Goal: Contribute content: Contribute content

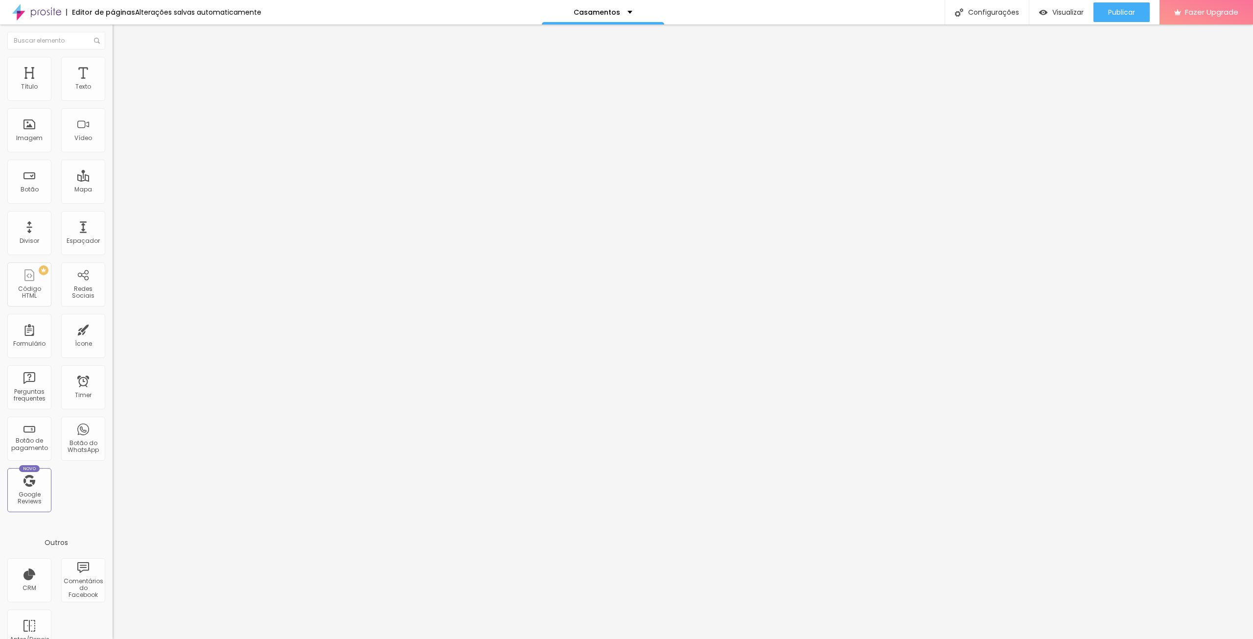
drag, startPoint x: 84, startPoint y: 109, endPoint x: 0, endPoint y: 89, distance: 85.9
click at [113, 92] on div "Texto ME CHAME NO WHATS Alinhamento Tamanho Normal Pequeno Normal Grande Link U…" at bounding box center [169, 147] width 113 height 142
type input "Entre em contato"
click at [1141, 18] on button "Publicar" at bounding box center [1121, 12] width 56 height 20
click at [1054, 9] on span "Visualizar" at bounding box center [1058, 12] width 31 height 8
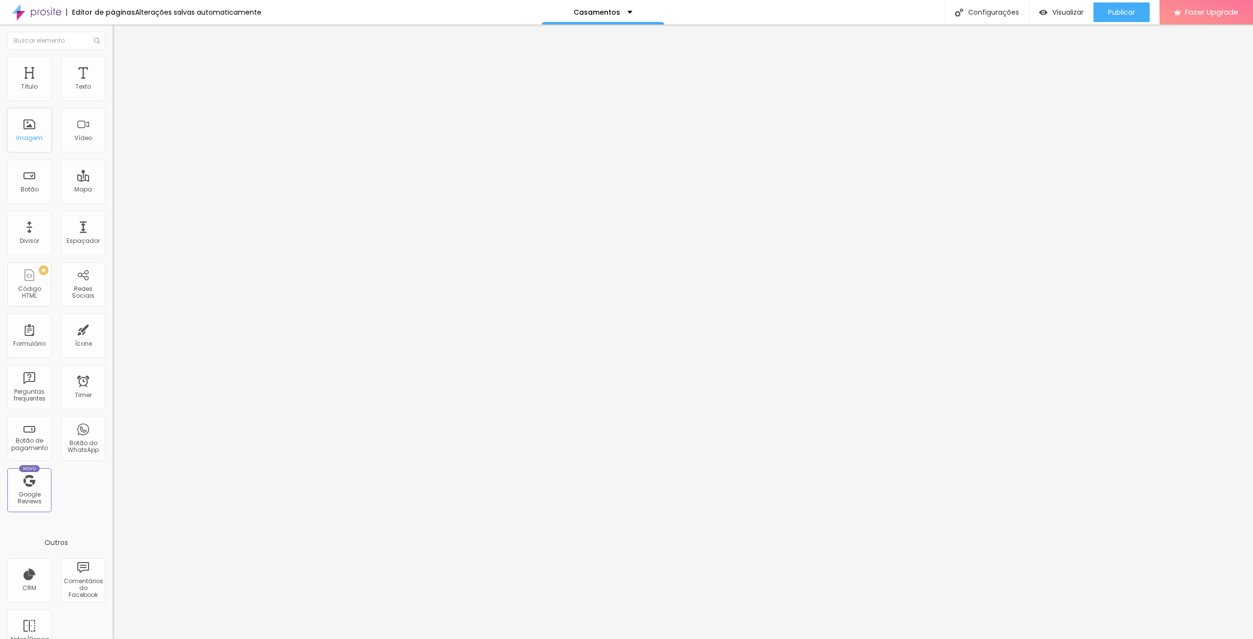
click at [29, 136] on div "Imagem" at bounding box center [29, 138] width 26 height 7
click at [38, 140] on div "Imagem" at bounding box center [29, 138] width 26 height 7
click at [113, 153] on span "4:3 Padrão" at bounding box center [129, 149] width 32 height 8
click at [113, 159] on span "Cinema" at bounding box center [125, 155] width 24 height 8
click at [113, 153] on span "16:9 Cinema" at bounding box center [131, 149] width 37 height 8
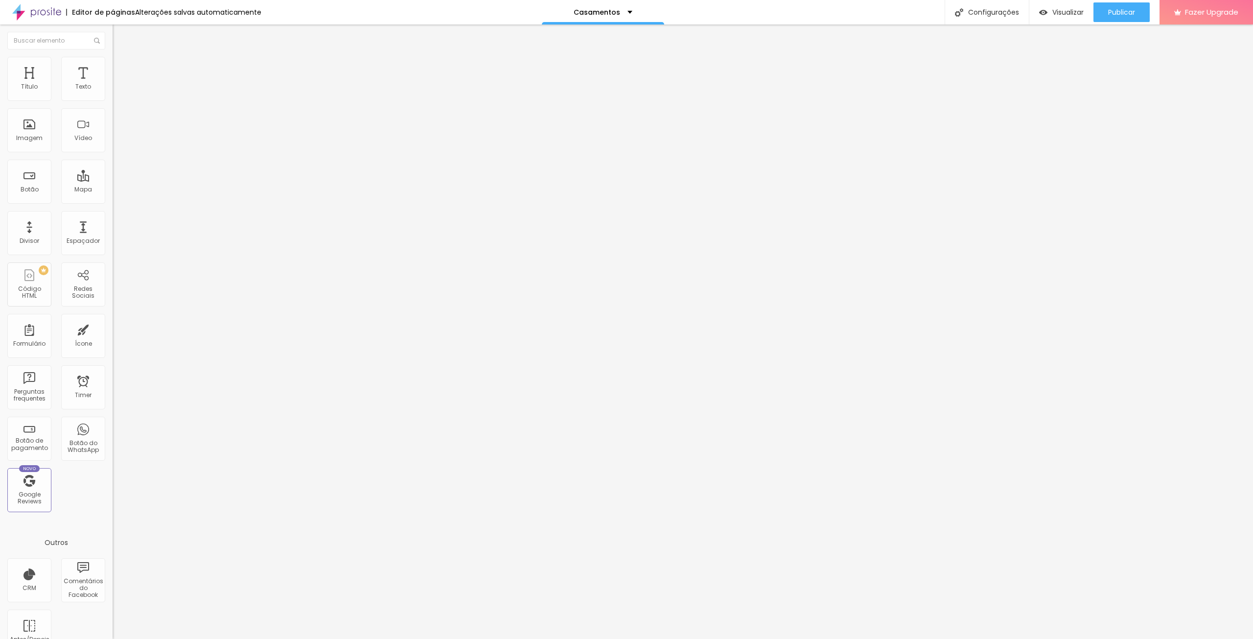
click at [113, 153] on span "16:9 Cinema" at bounding box center [131, 149] width 37 height 8
click at [113, 180] on span "Original" at bounding box center [124, 176] width 23 height 8
click at [113, 171] on span "Quadrado" at bounding box center [129, 166] width 32 height 8
click at [113, 153] on span "1:1 Quadrado" at bounding box center [132, 149] width 39 height 8
click at [113, 124] on img at bounding box center [116, 120] width 7 height 7
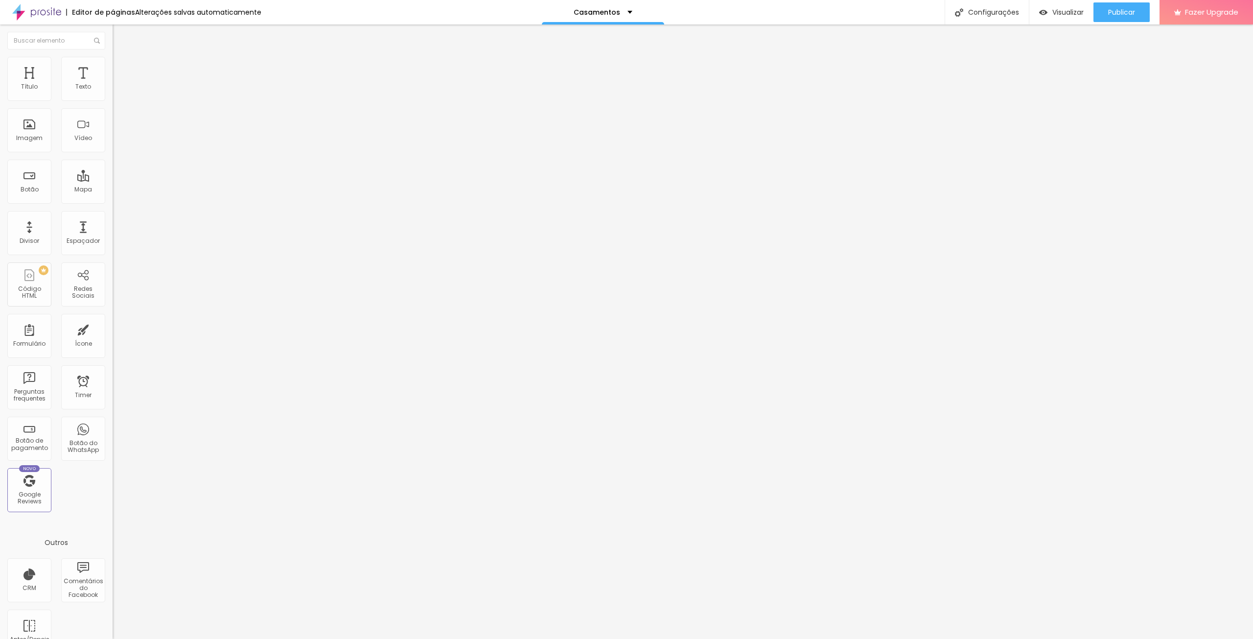
click at [113, 140] on div at bounding box center [169, 128] width 113 height 23
click at [113, 139] on img at bounding box center [116, 136] width 7 height 7
click at [113, 132] on img at bounding box center [116, 128] width 7 height 7
click at [113, 57] on img at bounding box center [117, 61] width 9 height 9
type input "95"
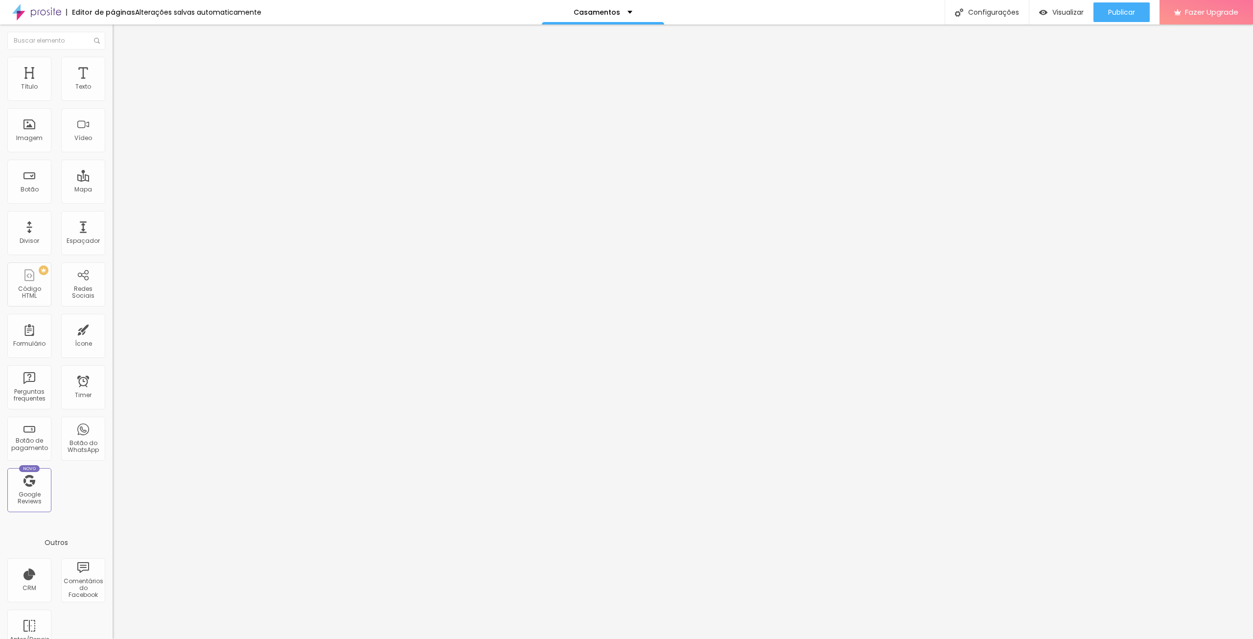
type input "95"
type input "90"
type input "85"
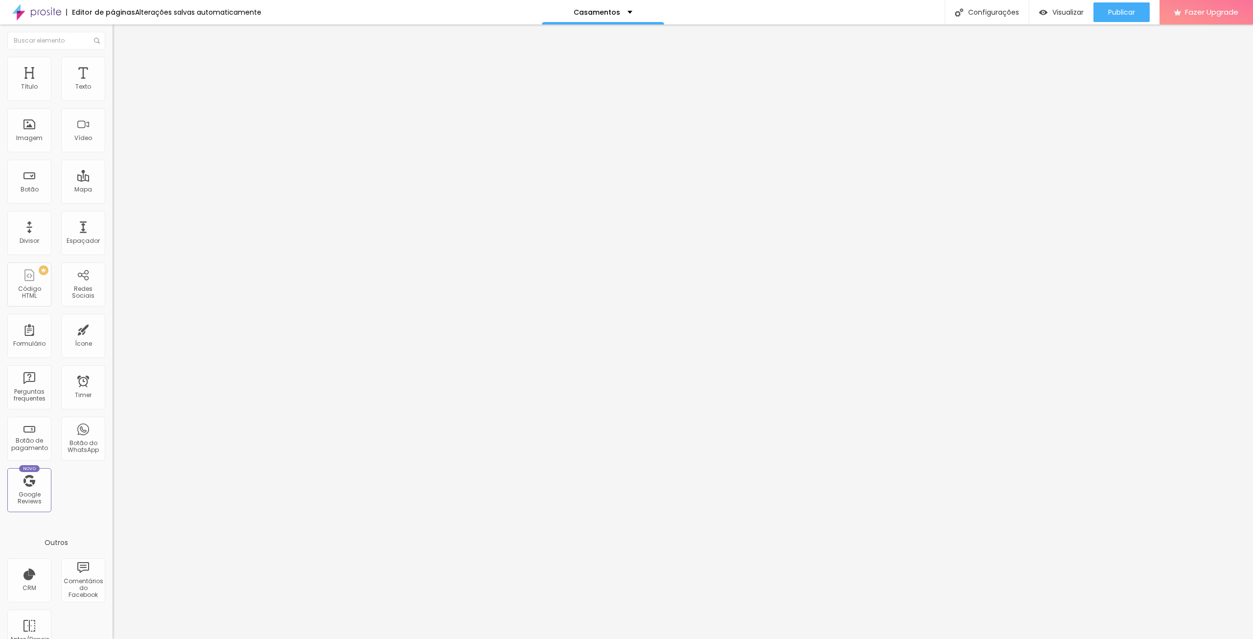
type input "80"
type input "75"
type input "70"
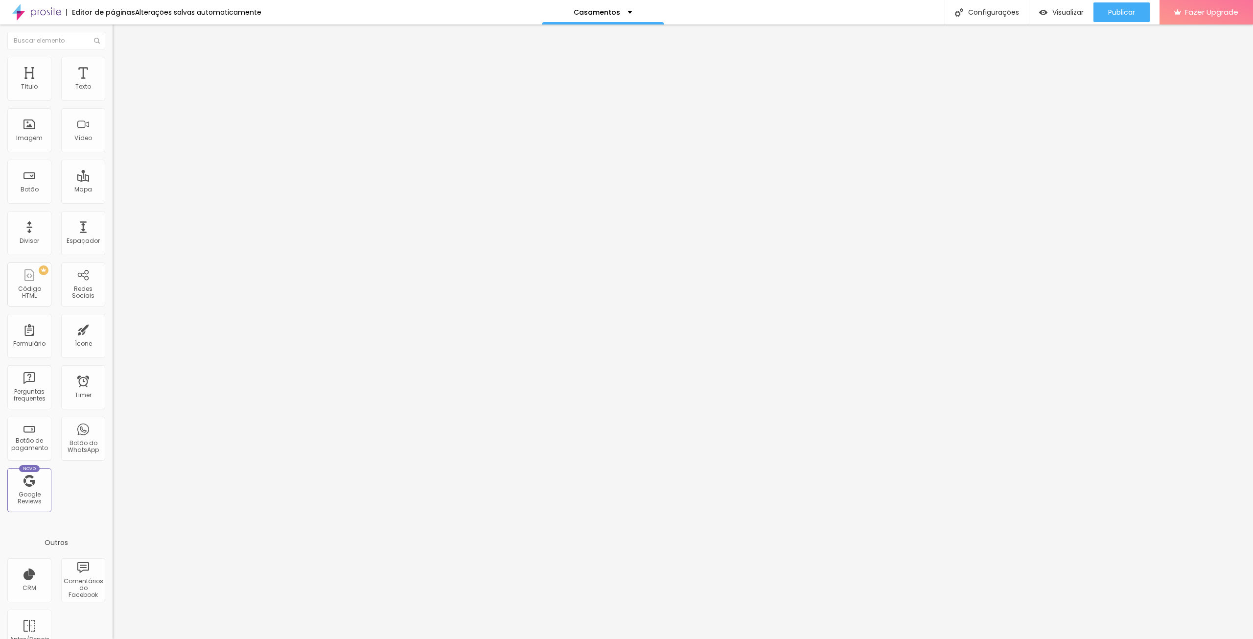
type input "70"
type input "65"
type input "60"
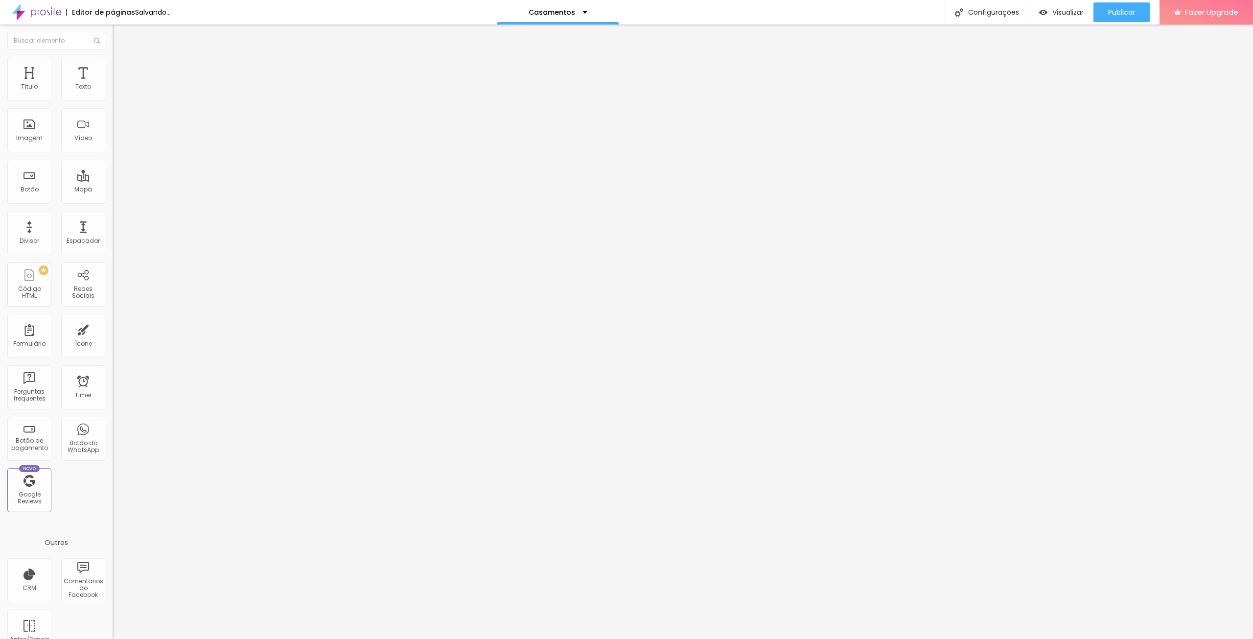
type input "55"
type input "60"
type input "65"
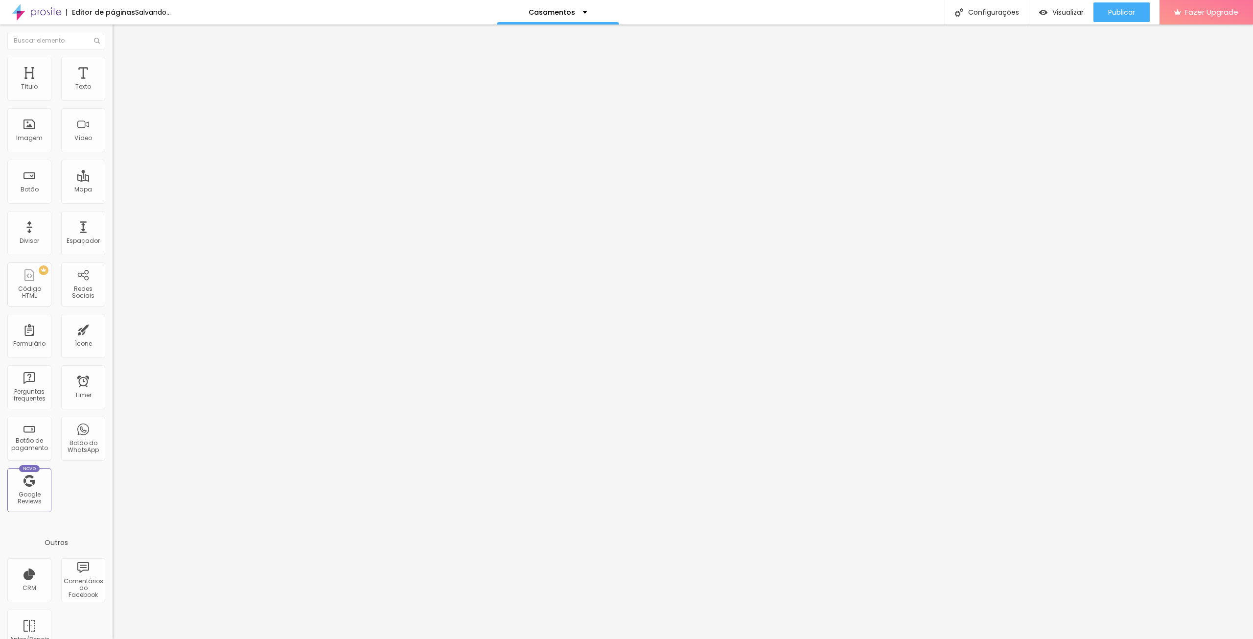
type input "65"
type input "70"
type input "75"
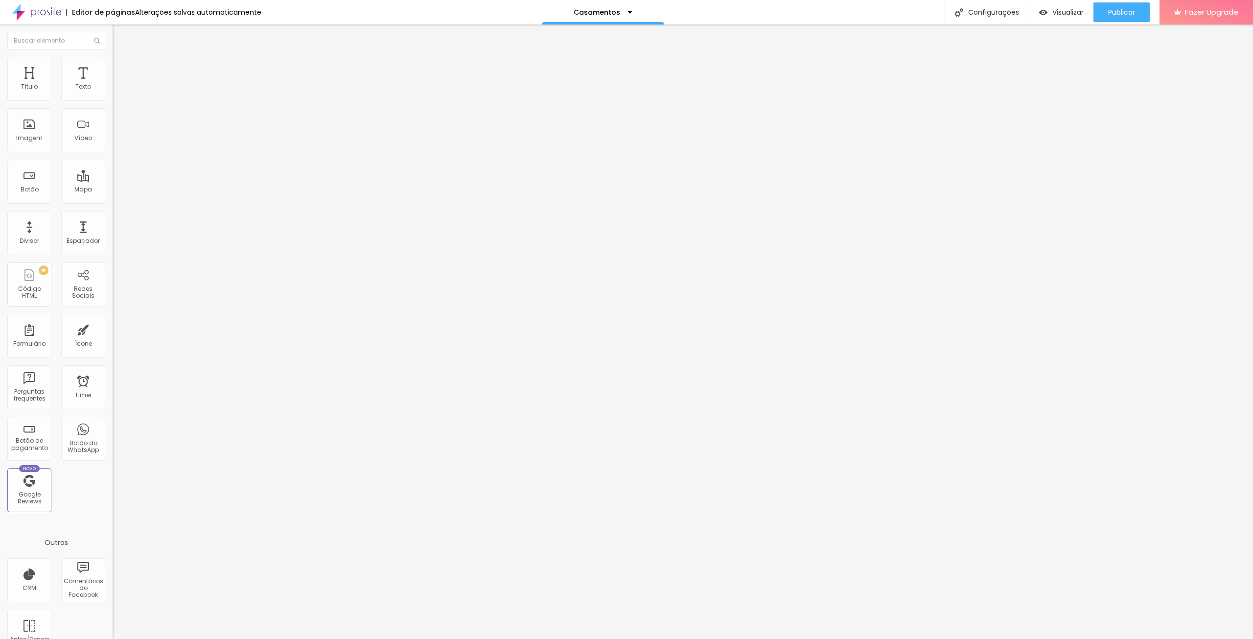
type input "80"
type input "85"
type input "90"
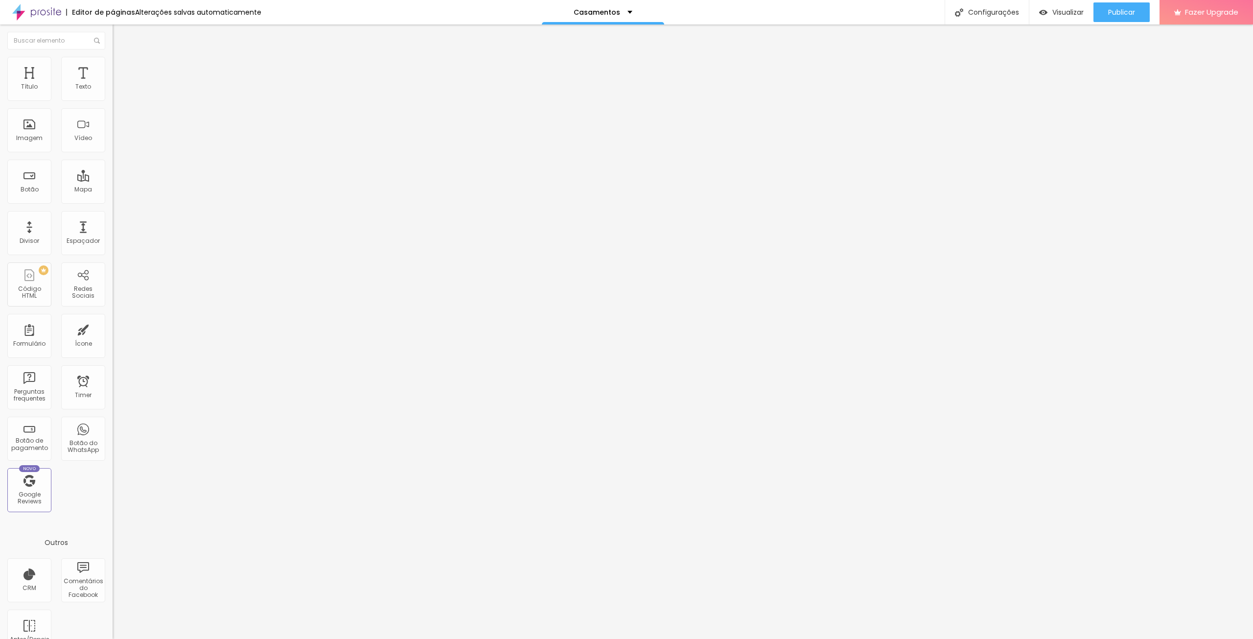
type input "90"
type input "85"
type input "80"
drag, startPoint x: 101, startPoint y: 106, endPoint x: 83, endPoint y: 110, distance: 17.9
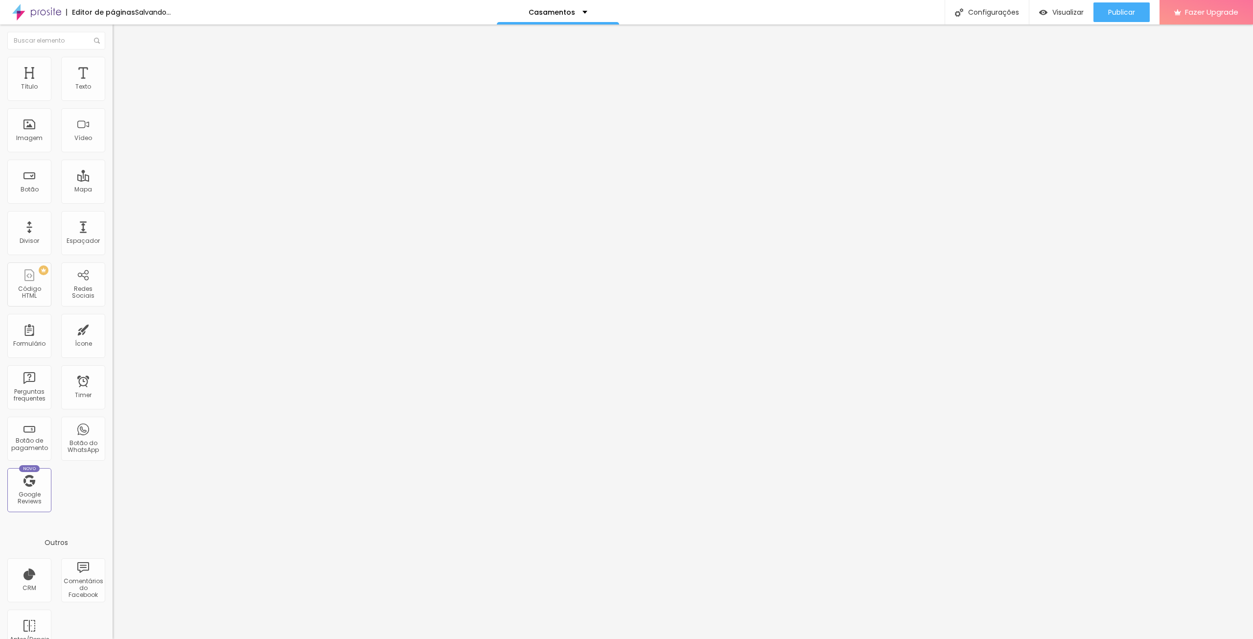
type input "80"
click at [113, 100] on input "range" at bounding box center [144, 96] width 63 height 8
click at [113, 59] on img at bounding box center [117, 61] width 9 height 9
type input "95"
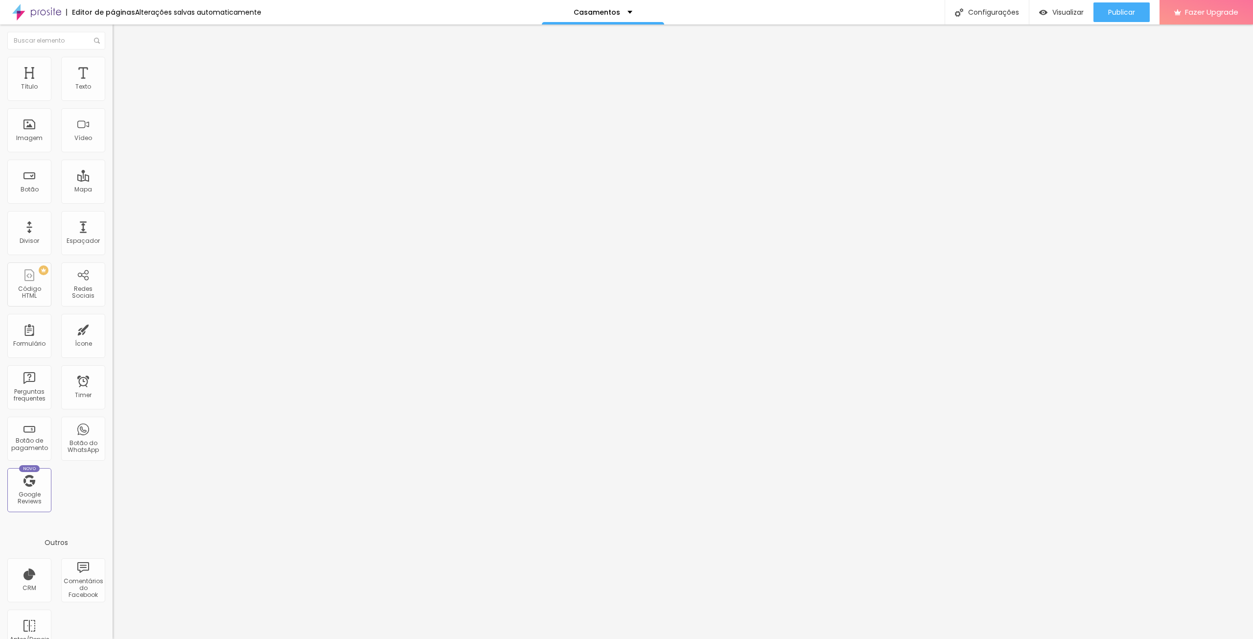
type input "90"
type input "85"
type input "80"
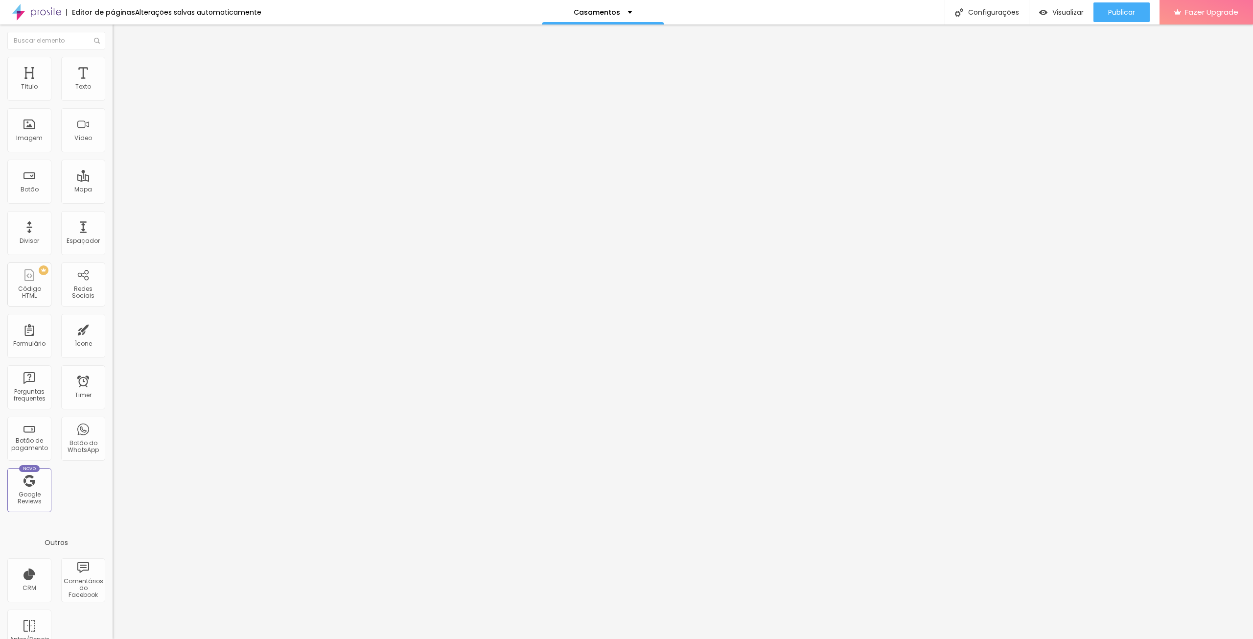
drag, startPoint x: 99, startPoint y: 107, endPoint x: 83, endPoint y: 109, distance: 16.8
type input "80"
click at [113, 100] on input "range" at bounding box center [144, 96] width 63 height 8
click at [113, 92] on input "80" at bounding box center [134, 87] width 42 height 10
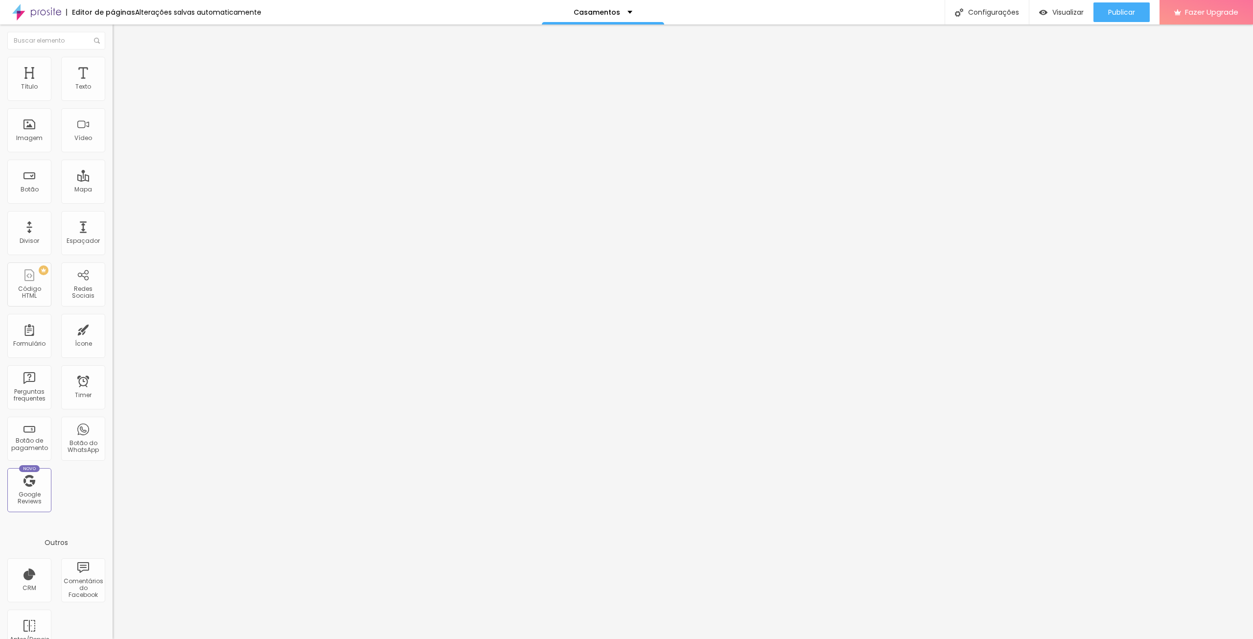
click at [113, 92] on input "80" at bounding box center [134, 87] width 42 height 10
click at [121, 68] on span "Estilo" at bounding box center [128, 63] width 15 height 8
click at [113, 92] on input "100" at bounding box center [134, 87] width 42 height 10
paste input "number"
paste input "8"
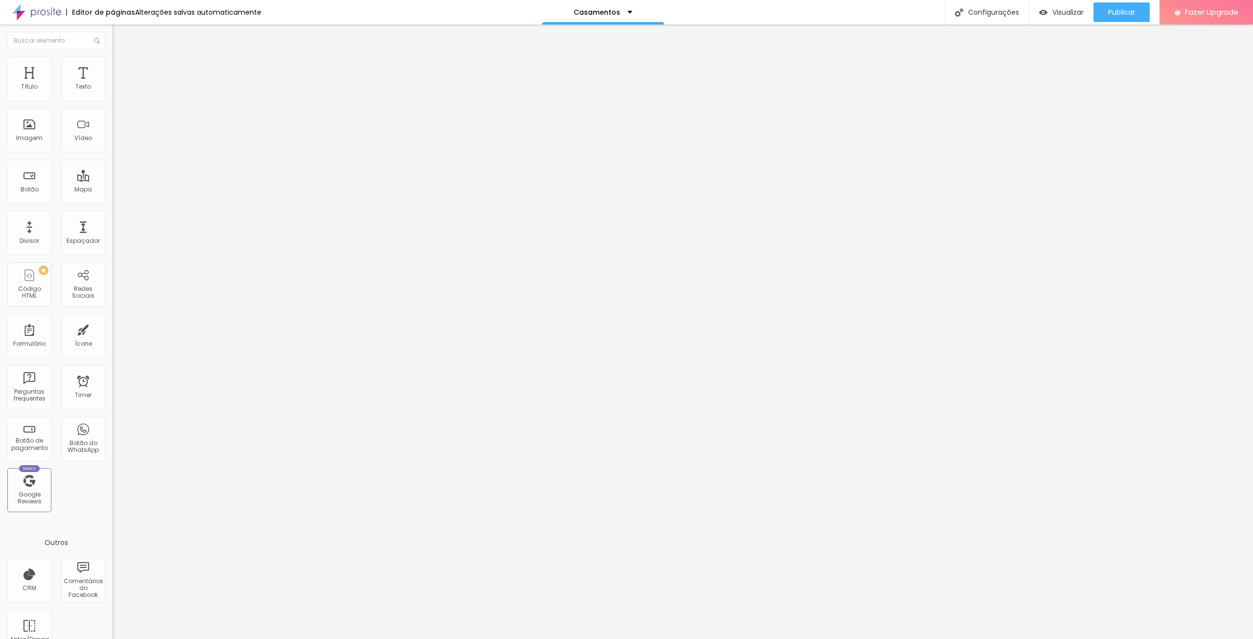
type input "80"
click at [113, 67] on li "Avançado" at bounding box center [169, 72] width 113 height 10
click at [113, 63] on li "Estilo" at bounding box center [169, 62] width 113 height 10
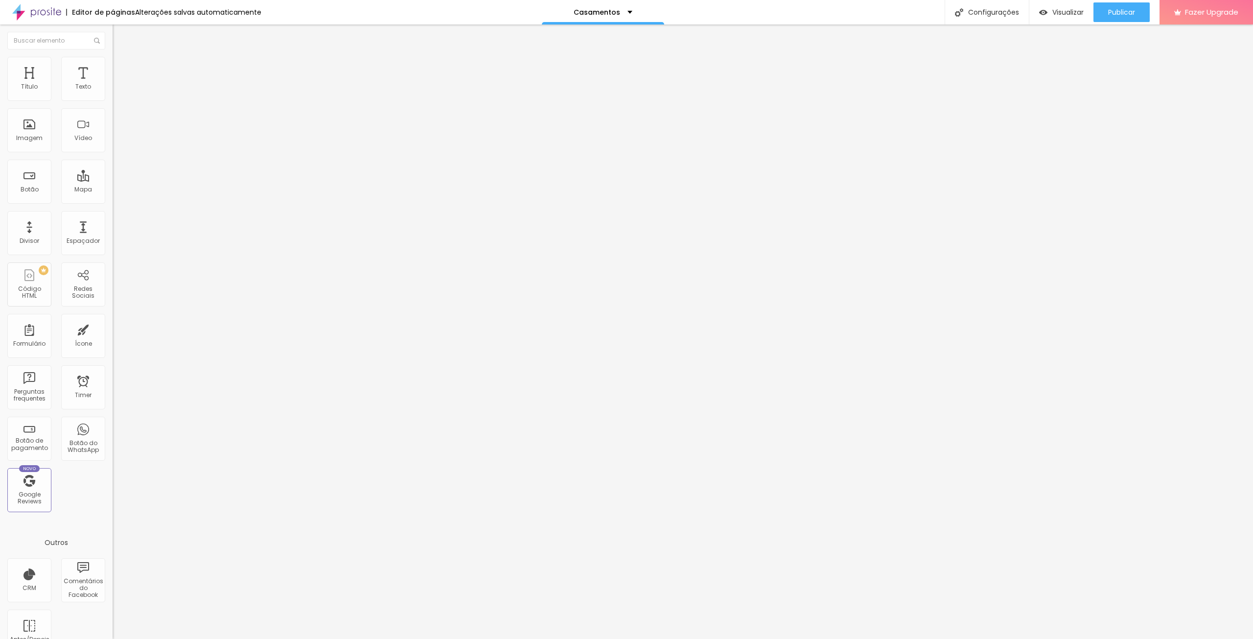
click at [113, 92] on input "100" at bounding box center [134, 87] width 42 height 10
paste input "number"
paste input "8"
type input "80"
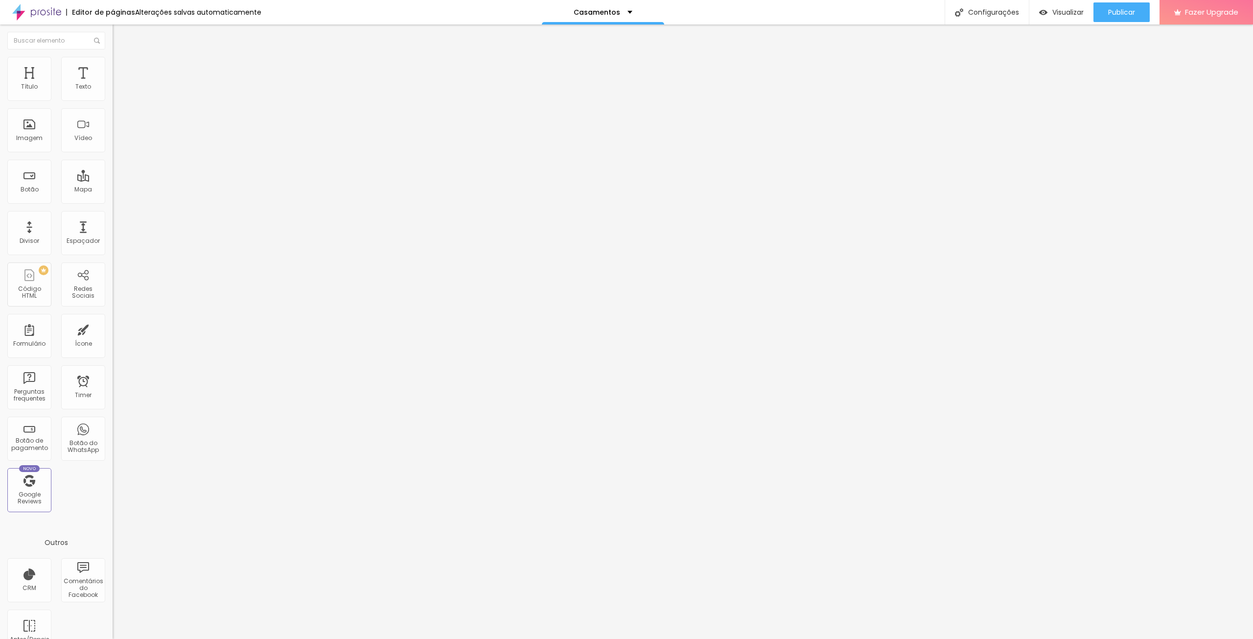
type input "80"
click at [121, 67] on span "Estilo" at bounding box center [128, 63] width 15 height 8
click at [113, 91] on div "Tamanho 100 px %" at bounding box center [169, 88] width 113 height 25
click at [113, 92] on input "100" at bounding box center [134, 87] width 42 height 10
paste input "number"
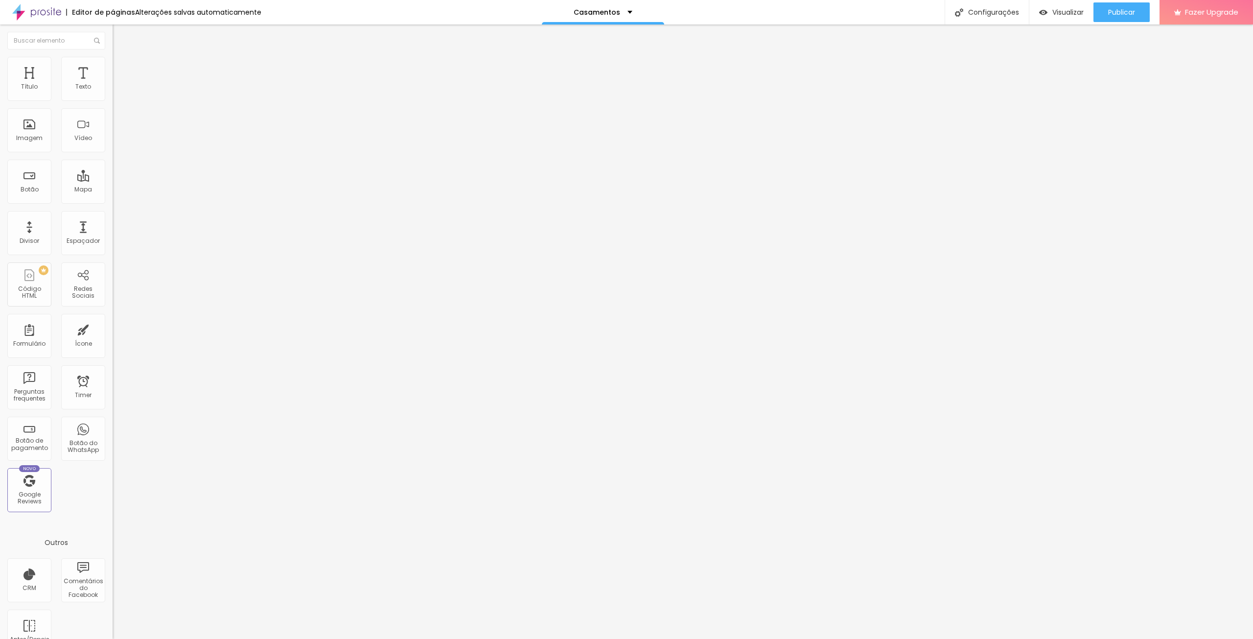
paste input "8"
type input "80"
click at [113, 125] on div at bounding box center [169, 121] width 113 height 8
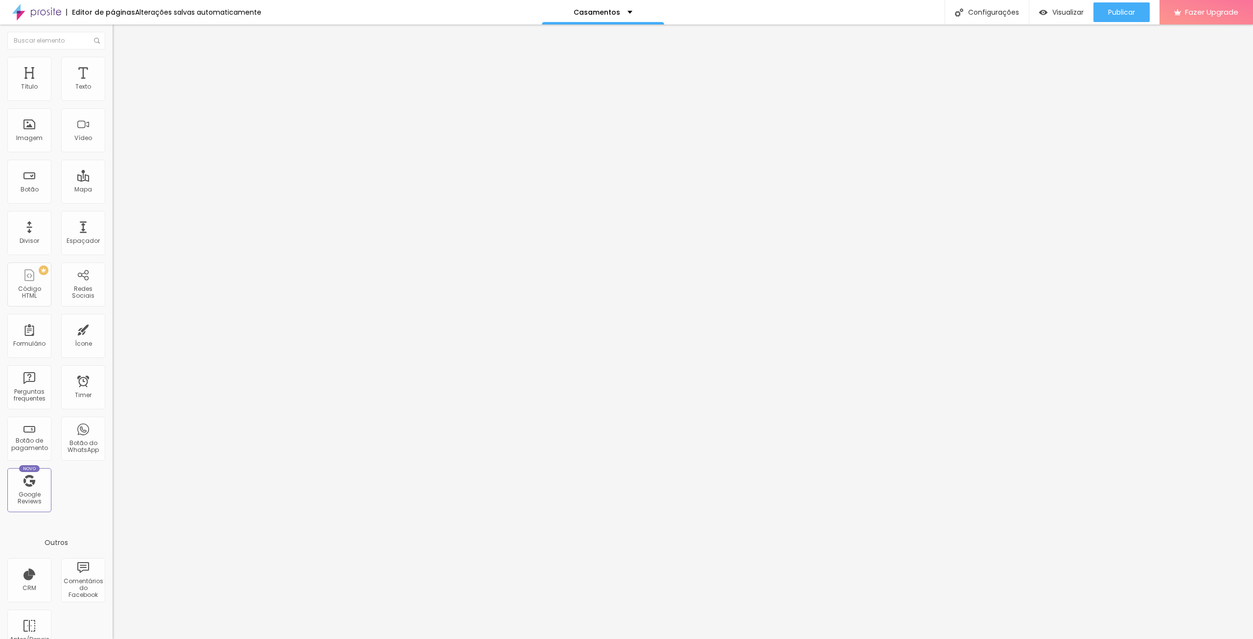
click at [113, 124] on img at bounding box center [116, 120] width 7 height 7
click at [113, 139] on img at bounding box center [116, 136] width 7 height 7
click at [1120, 22] on div "Publicar" at bounding box center [1121, 12] width 27 height 20
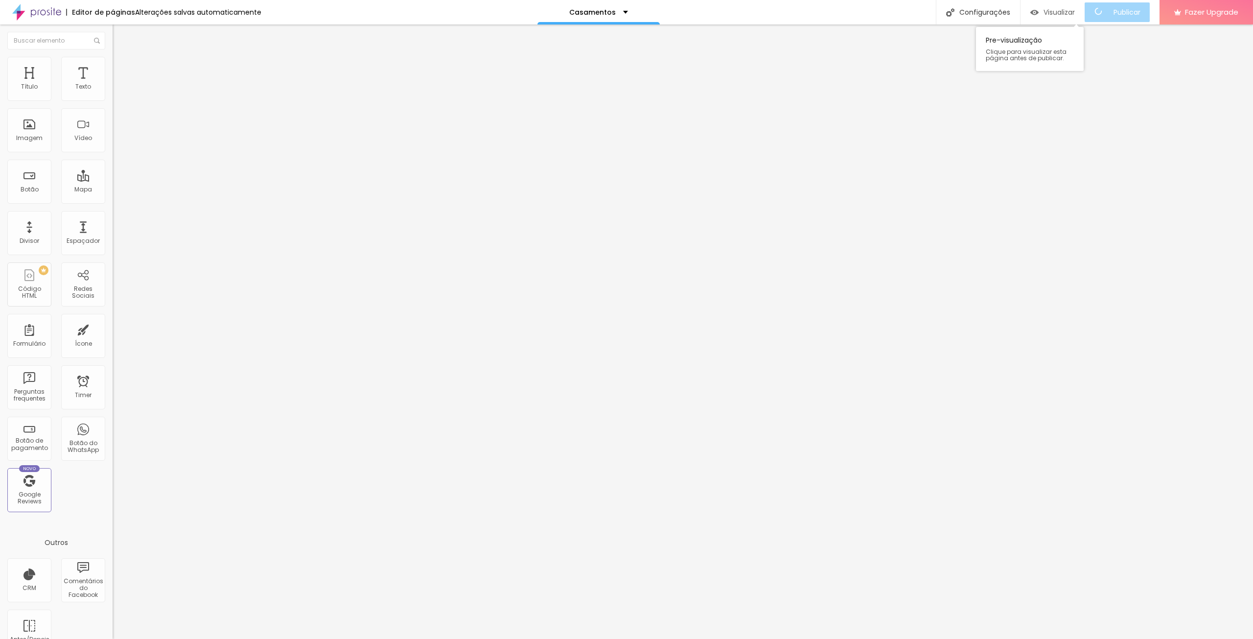
click at [1072, 16] on span "Visualizar" at bounding box center [1058, 12] width 31 height 8
click at [1113, 6] on div "Publicar" at bounding box center [1121, 12] width 27 height 20
click at [1047, 11] on div "Visualizar" at bounding box center [1052, 12] width 45 height 8
click at [113, 153] on span "1:1 Quadrado" at bounding box center [132, 149] width 39 height 8
click at [113, 164] on div "Padrão 4:3" at bounding box center [169, 161] width 113 height 6
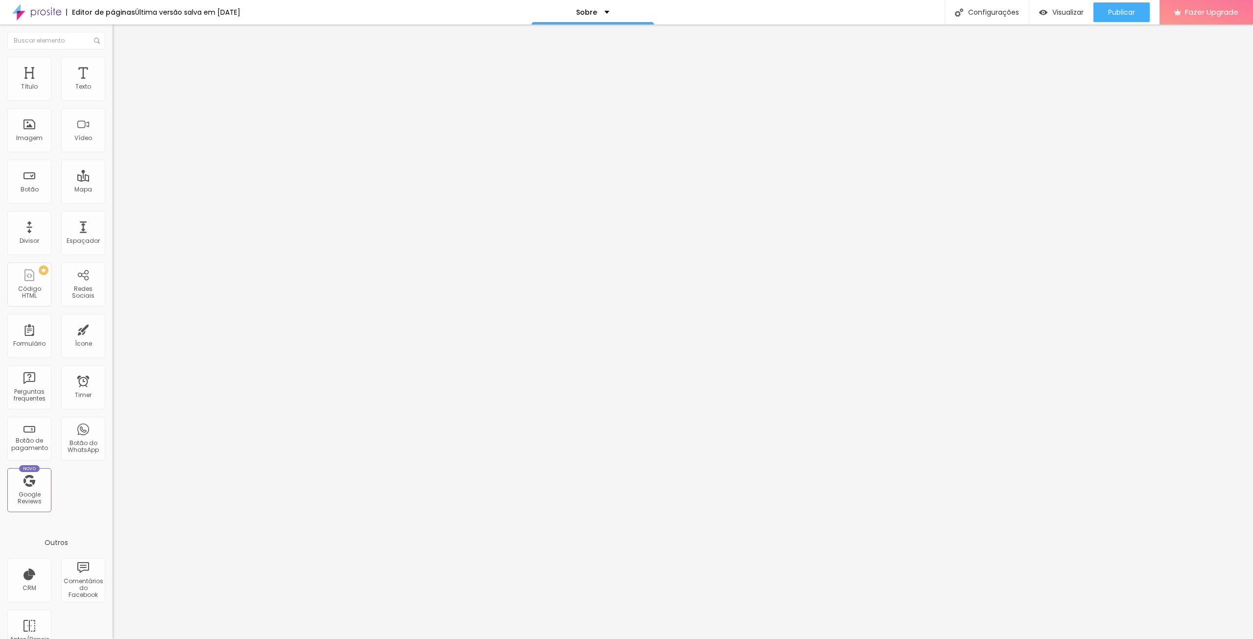
click at [113, 124] on img at bounding box center [116, 120] width 7 height 7
click at [121, 68] on span "Estilo" at bounding box center [128, 63] width 15 height 8
type input "95"
type input "90"
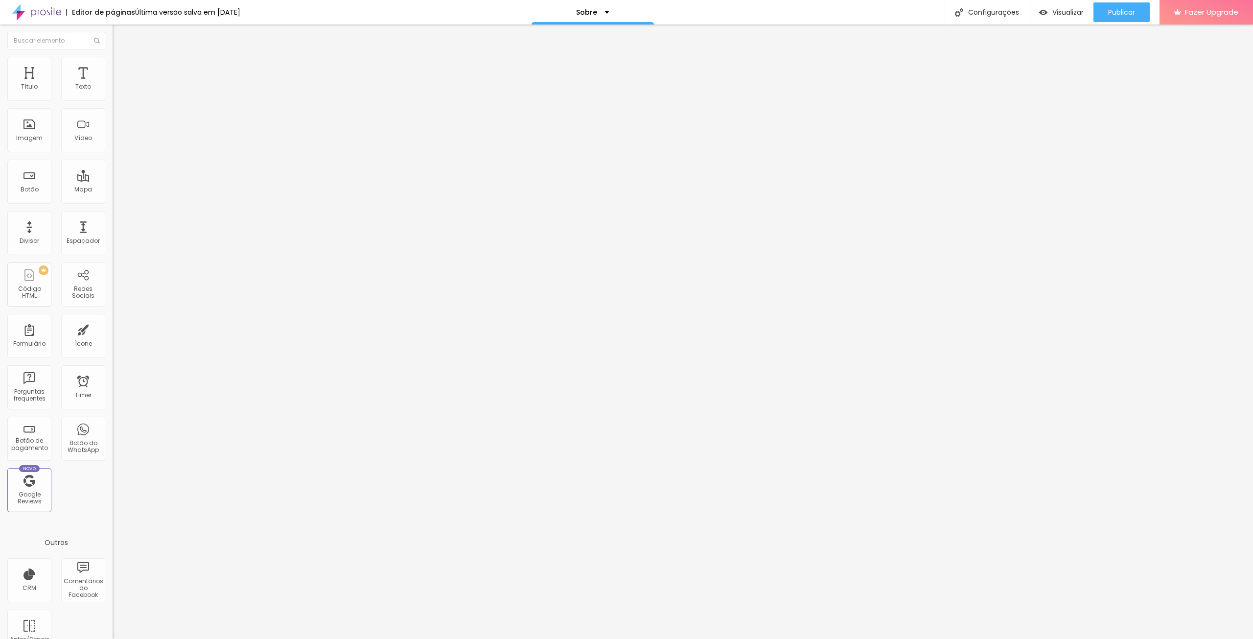
type input "90"
type input "85"
type input "80"
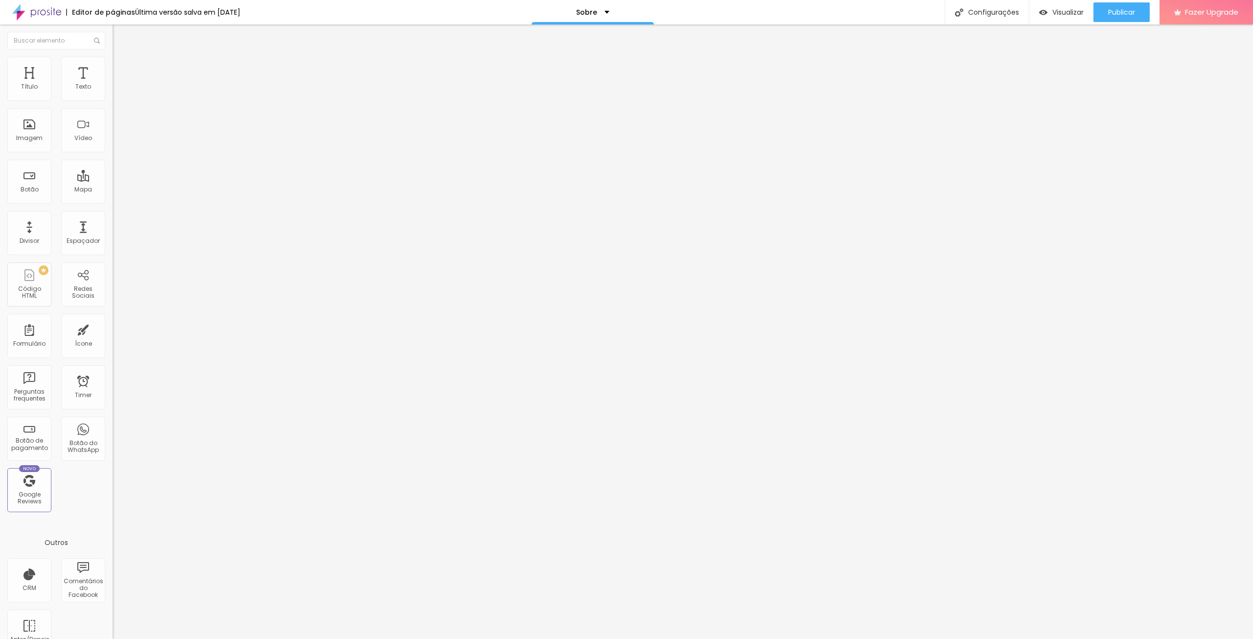
type input "75"
type input "70"
type input "65"
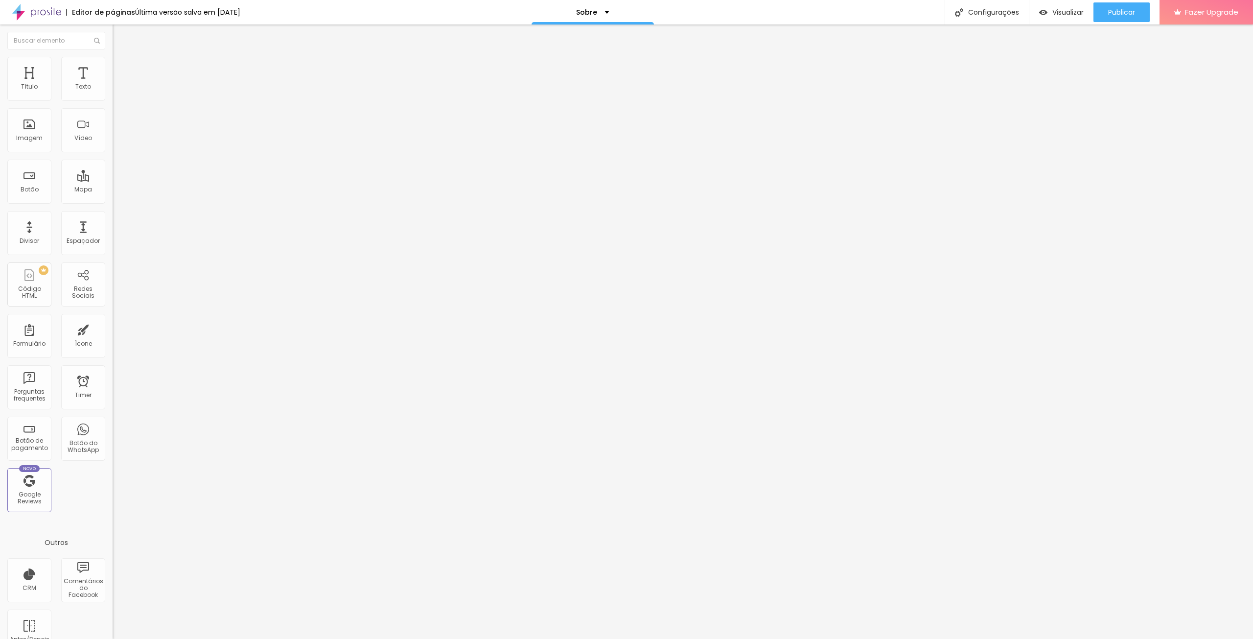
type input "65"
type input "60"
type input "55"
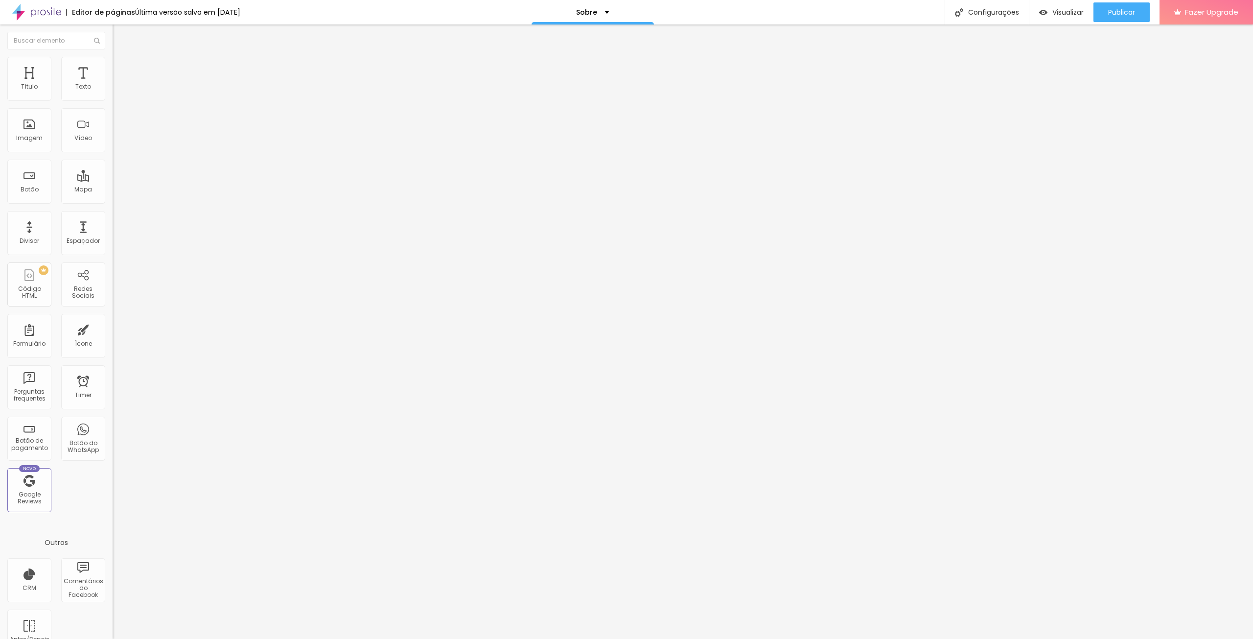
type input "50"
type input "45"
type input "40"
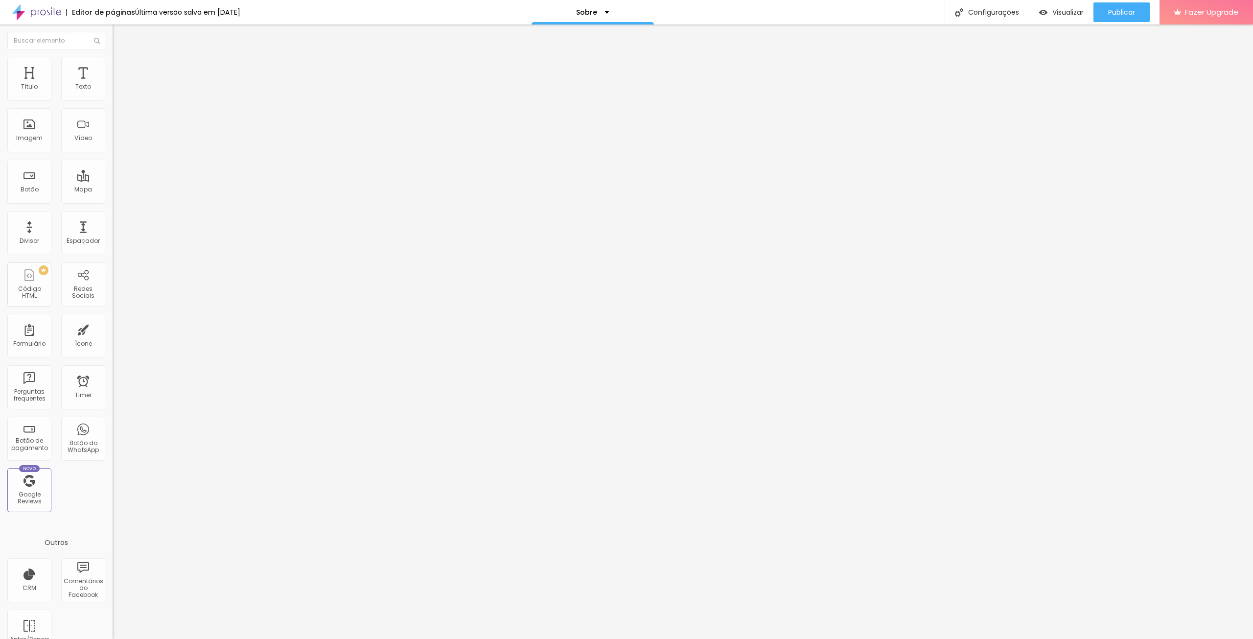
type input "40"
type input "35"
type input "40"
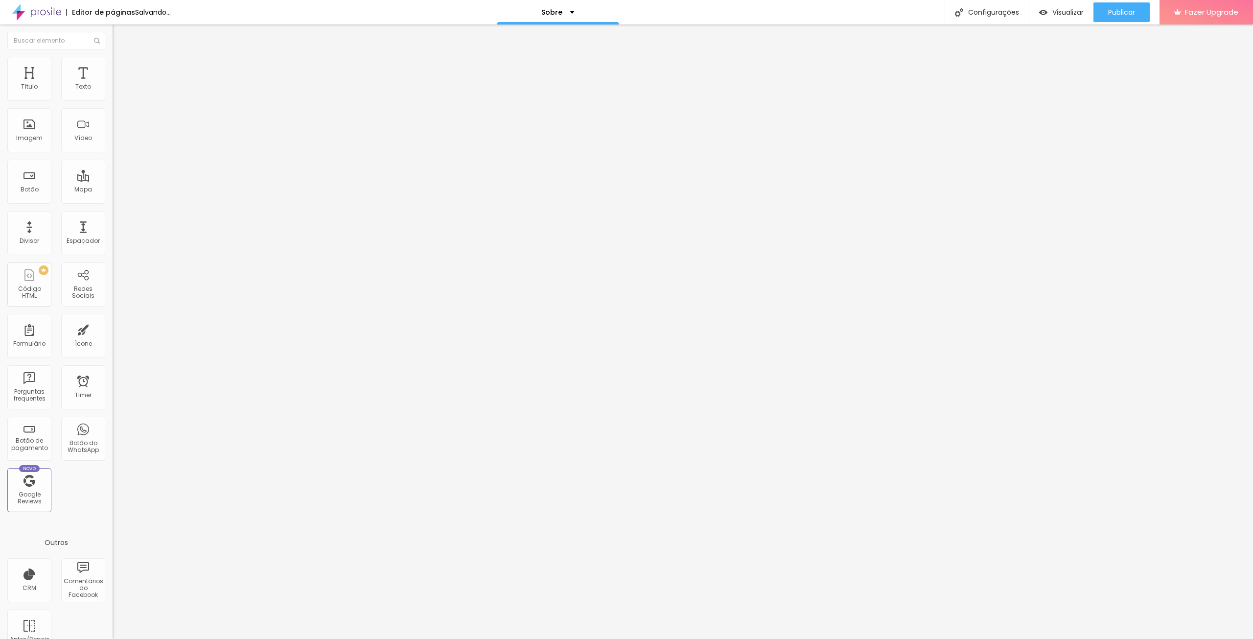
type input "45"
type input "50"
drag, startPoint x: 99, startPoint y: 106, endPoint x: 53, endPoint y: 110, distance: 46.7
type input "50"
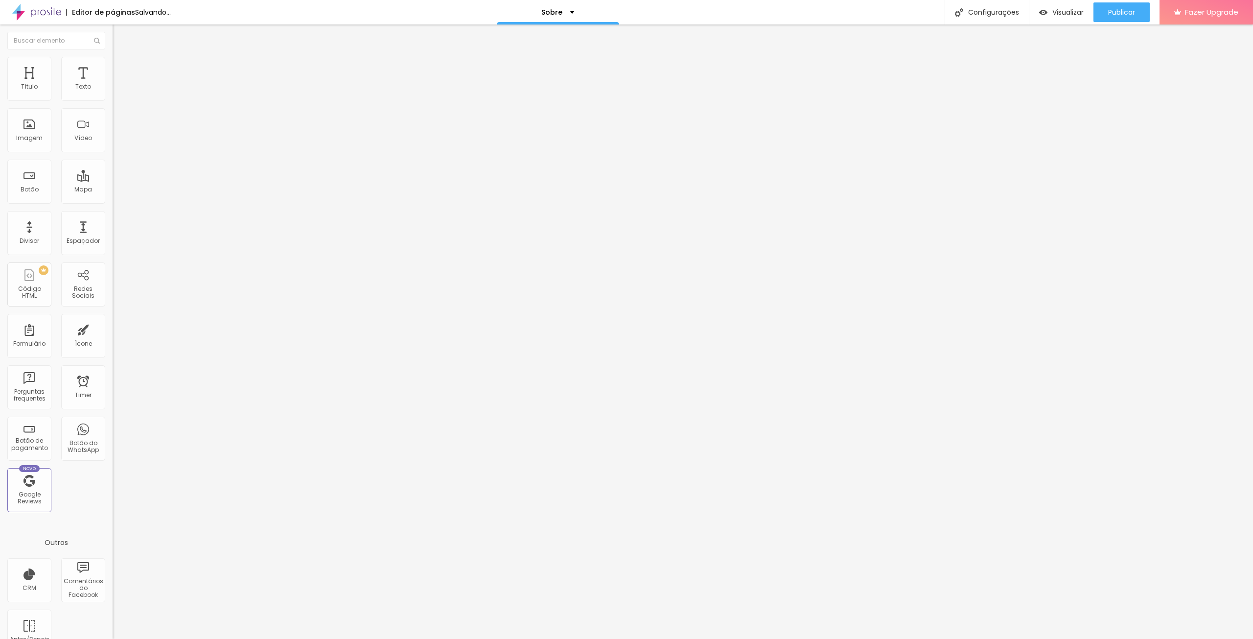
click at [113, 100] on input "range" at bounding box center [144, 96] width 63 height 8
click at [113, 39] on button "Editar Imagem" at bounding box center [169, 35] width 113 height 23
click at [65, 80] on div "Texto" at bounding box center [83, 79] width 44 height 44
click at [120, 36] on img "button" at bounding box center [124, 36] width 8 height 8
click at [79, 88] on div "Texto" at bounding box center [83, 86] width 16 height 7
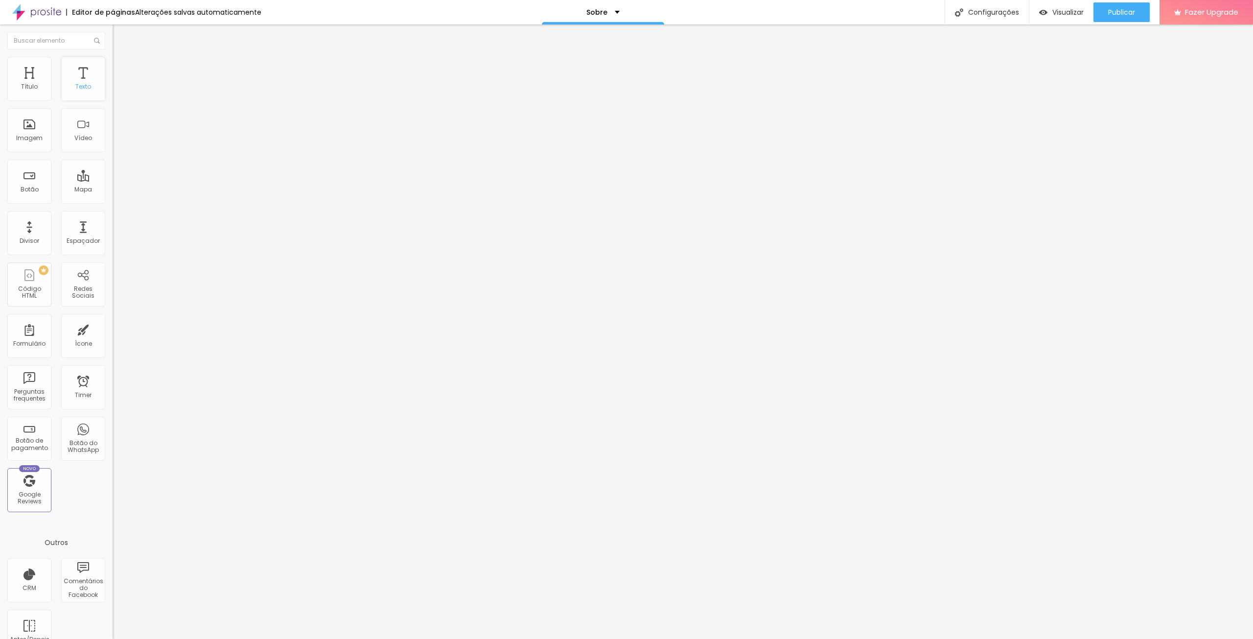
click at [79, 88] on div "Texto" at bounding box center [83, 86] width 16 height 7
click at [113, 67] on li "Avançado" at bounding box center [169, 72] width 113 height 10
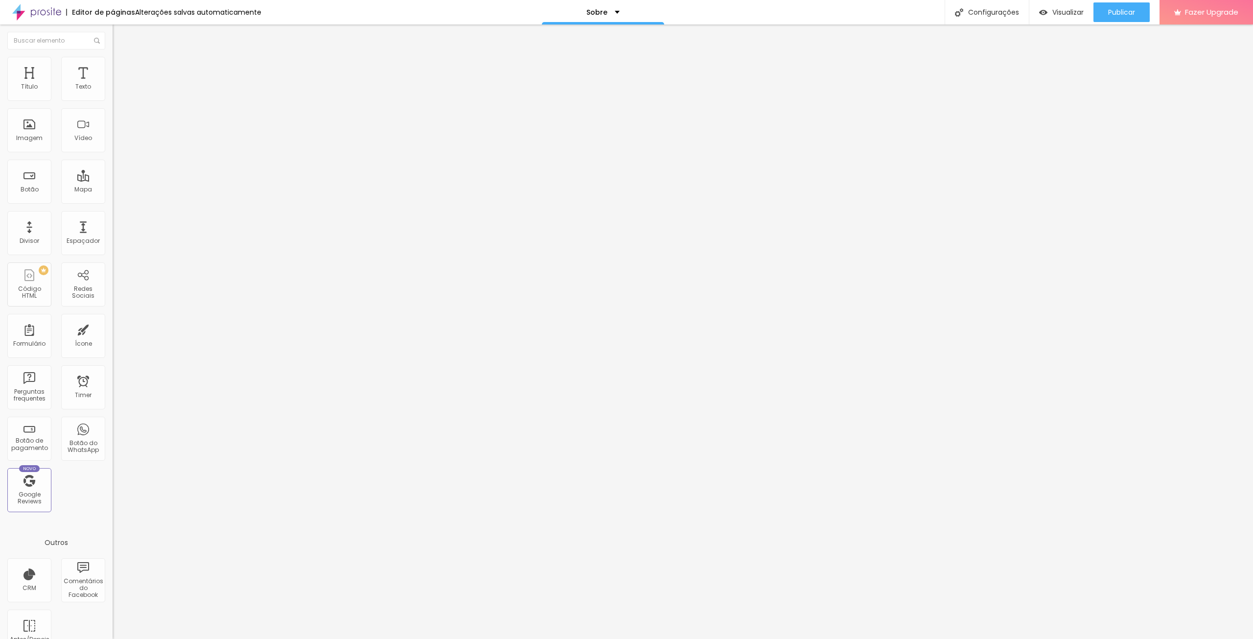
type input "2"
type input "9"
type input "21"
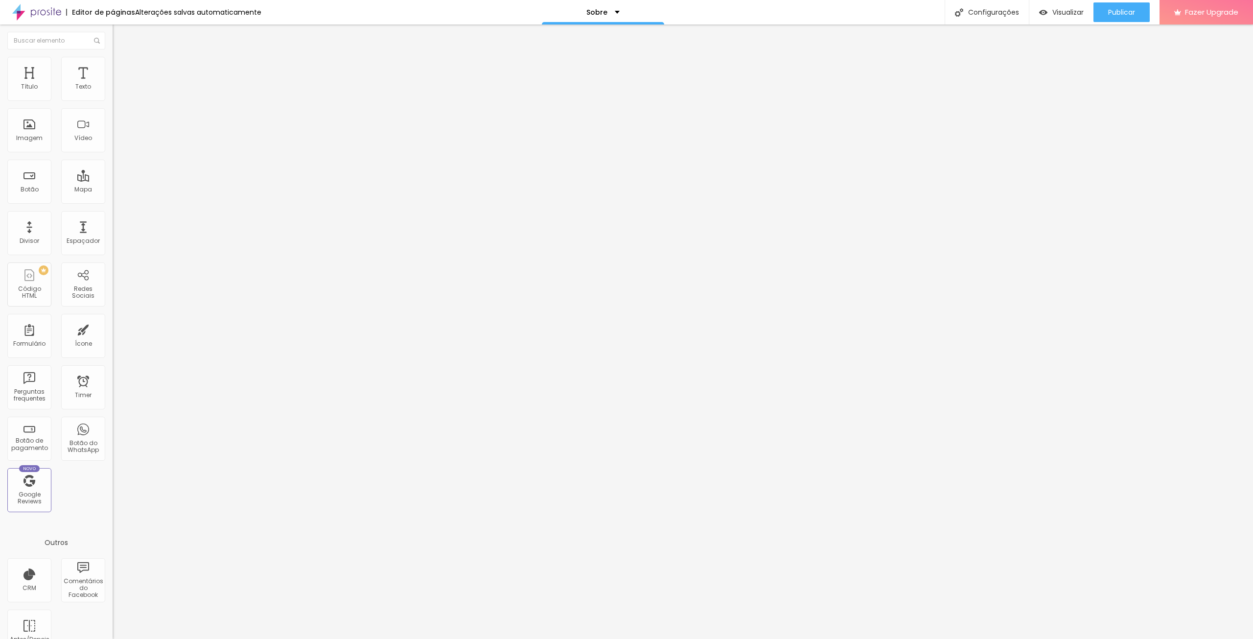
type input "21"
type input "67"
type input "76"
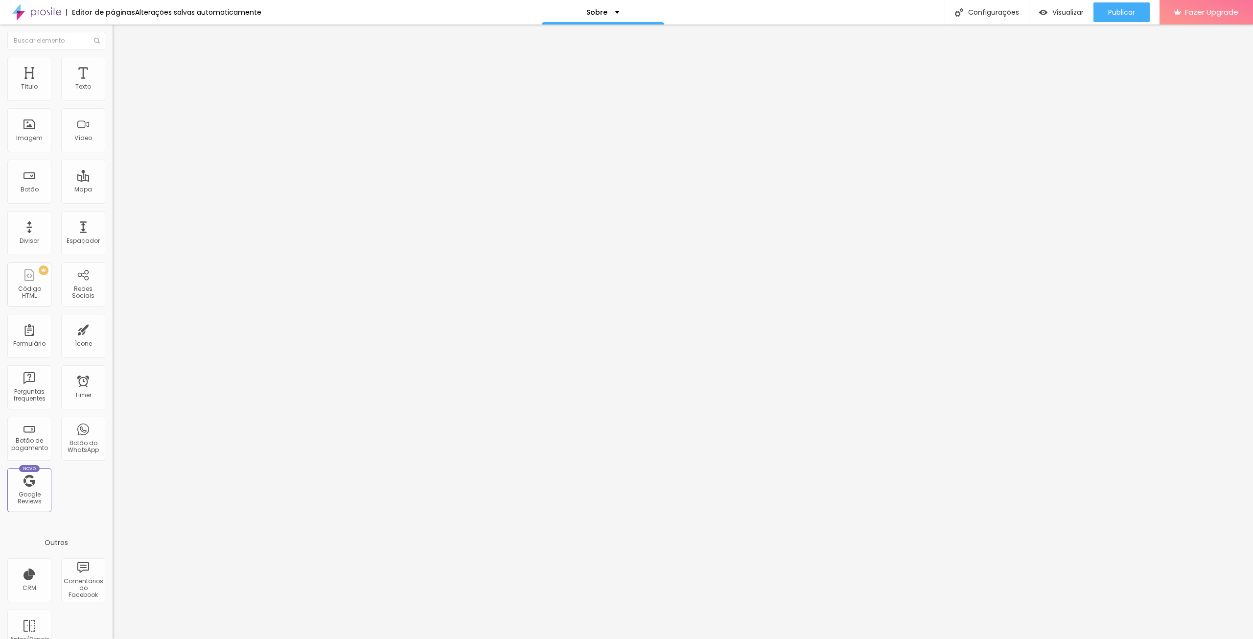
type input "82"
type input "87"
type input "93"
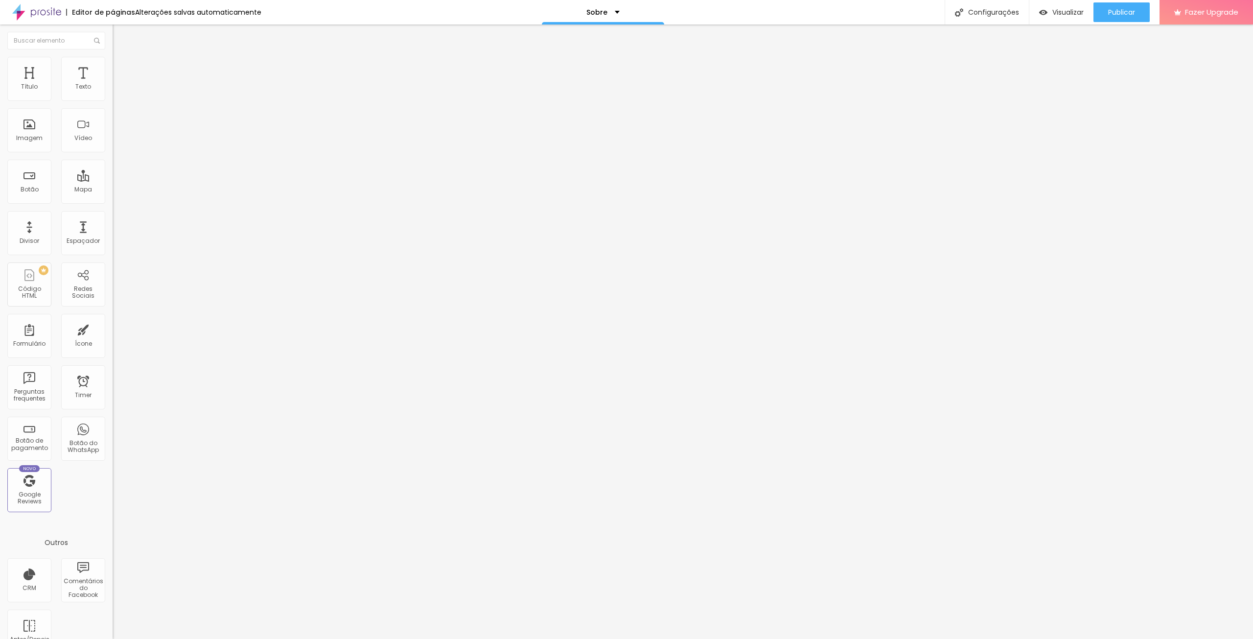
type input "93"
type input "96"
type input "100"
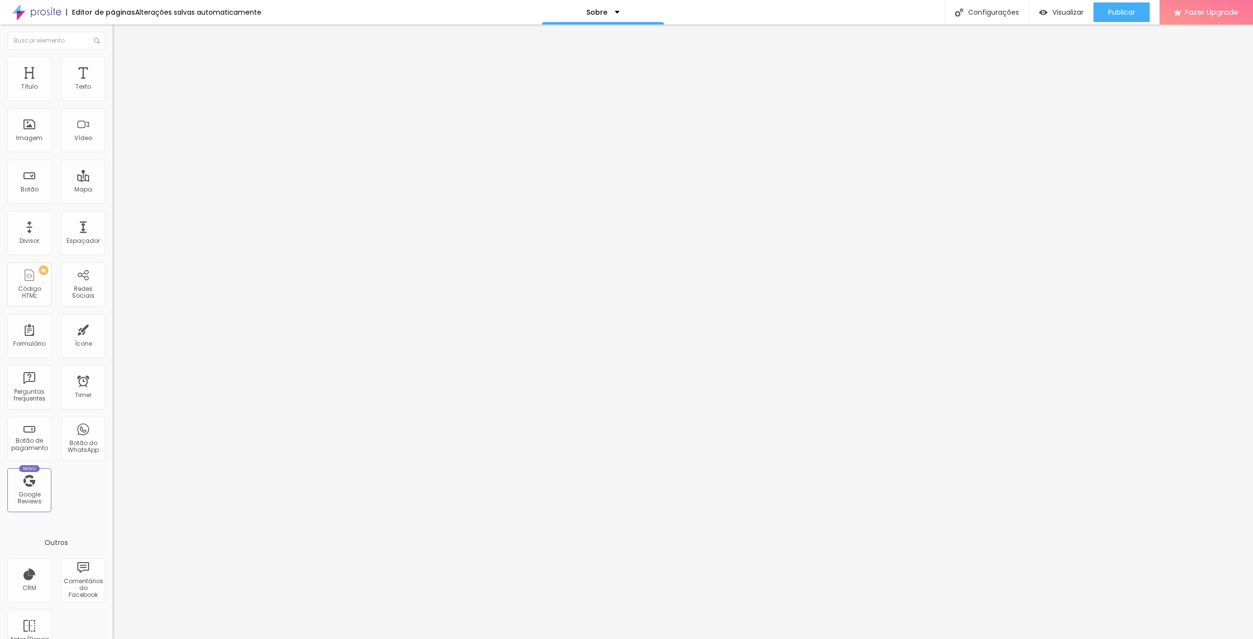
type input "95"
type input "63"
type input "12"
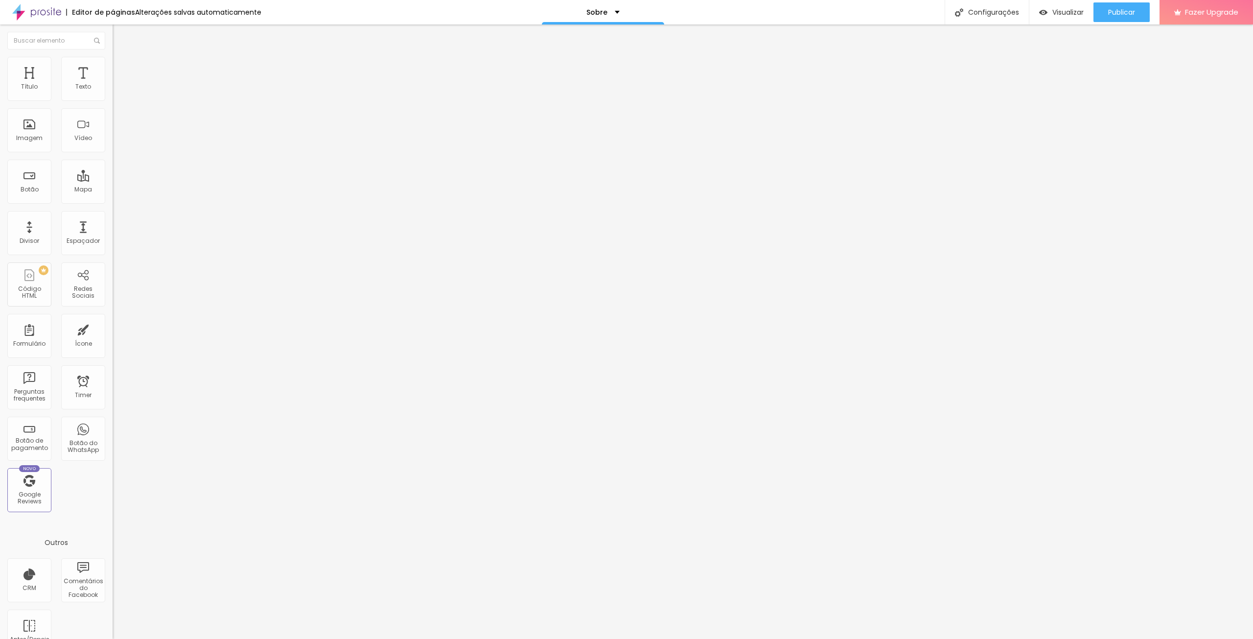
type input "12"
type input "0"
drag, startPoint x: 21, startPoint y: 116, endPoint x: 0, endPoint y: 120, distance: 21.3
click at [113, 328] on input "range" at bounding box center [144, 332] width 63 height 8
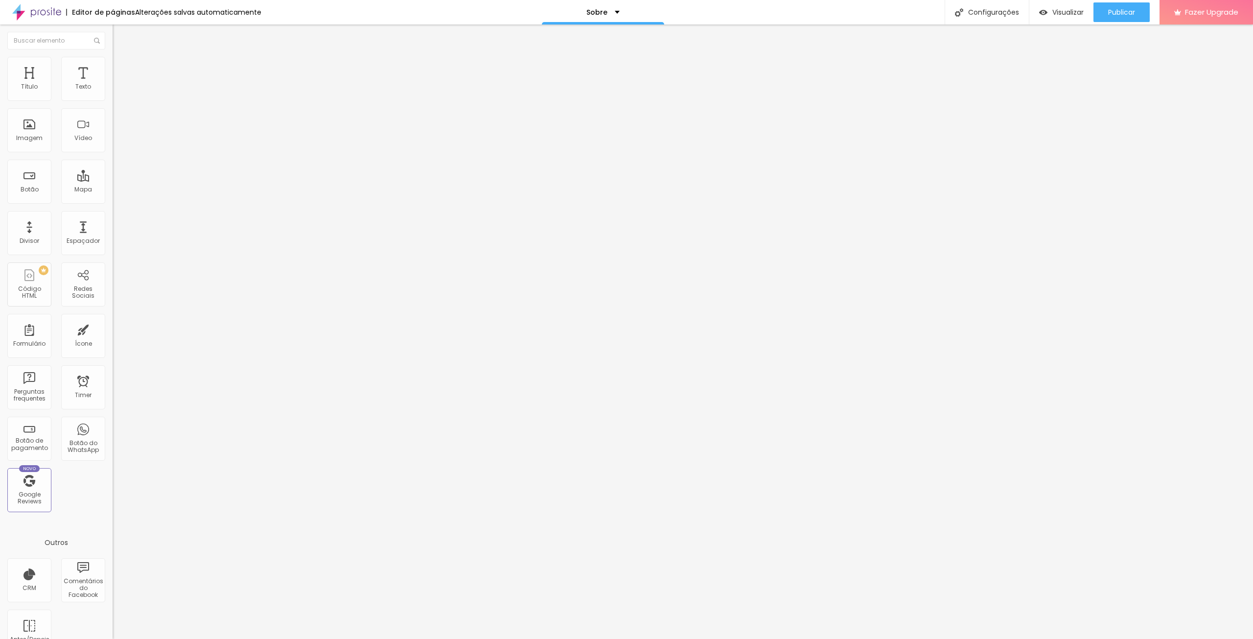
type input "4"
type input "7"
type input "13"
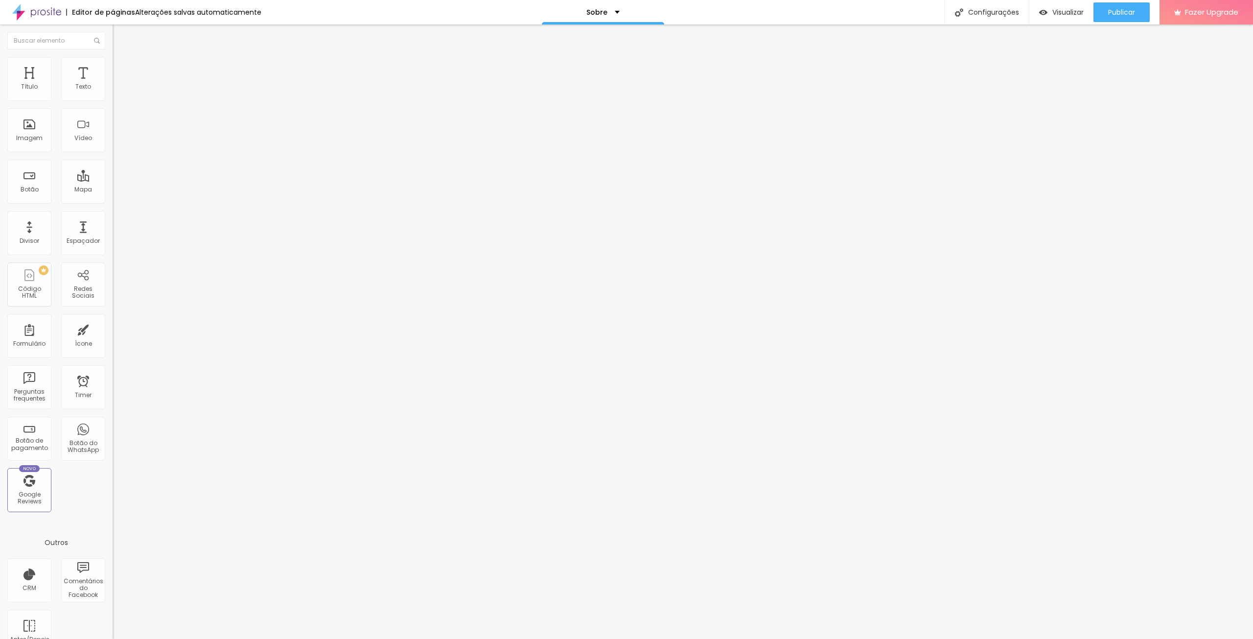
type input "13"
type input "16"
type input "21"
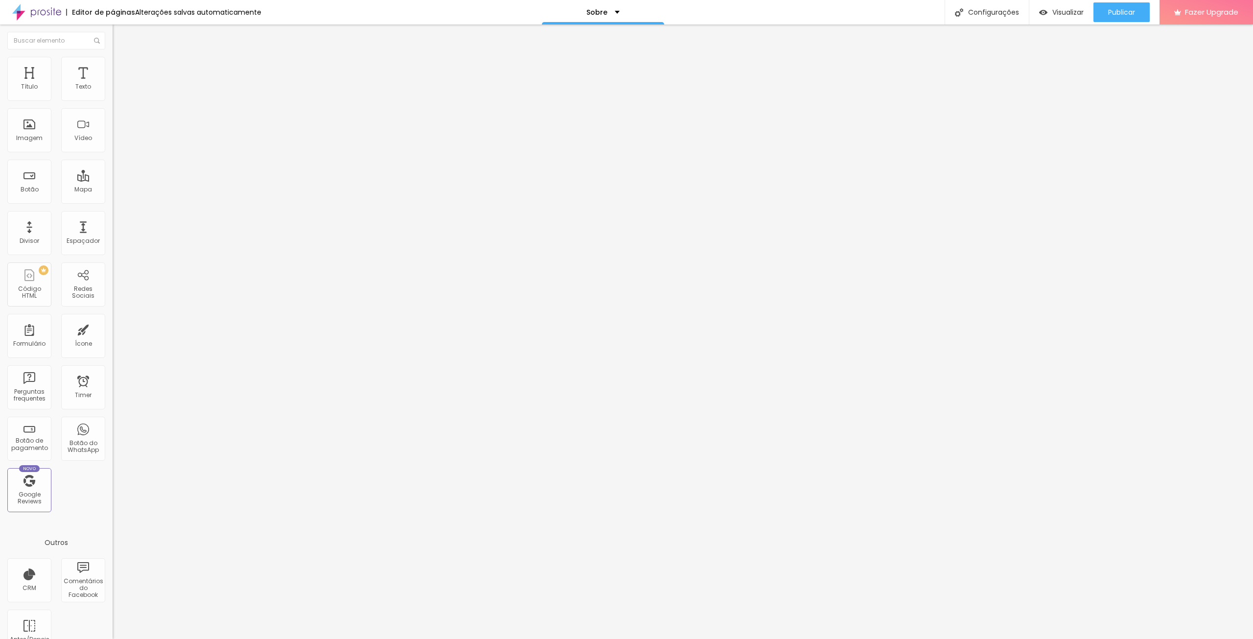
type input "27"
type input "34"
type input "44"
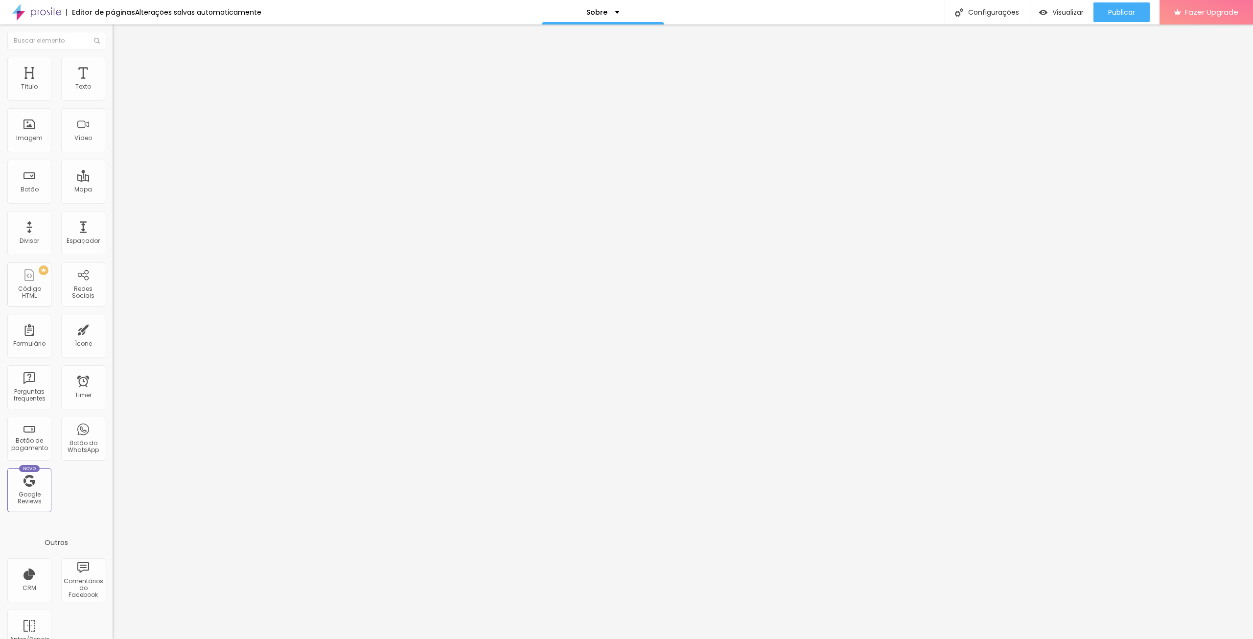
type input "44"
type input "49"
type input "67"
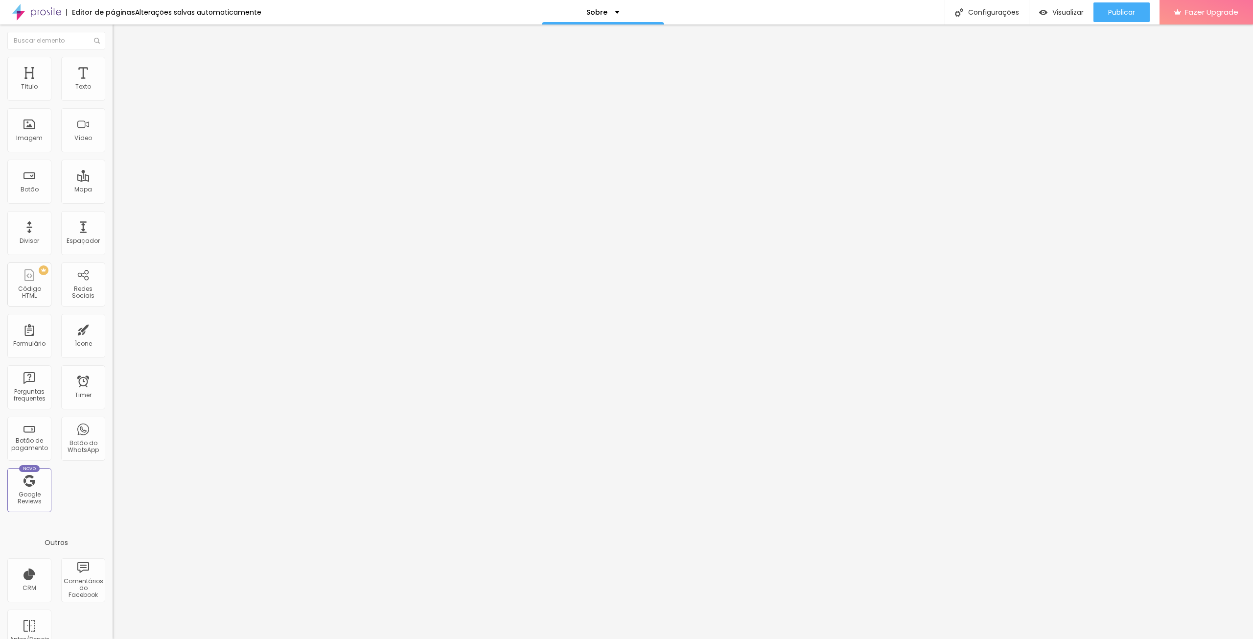
type input "76"
type input "87"
type input "100"
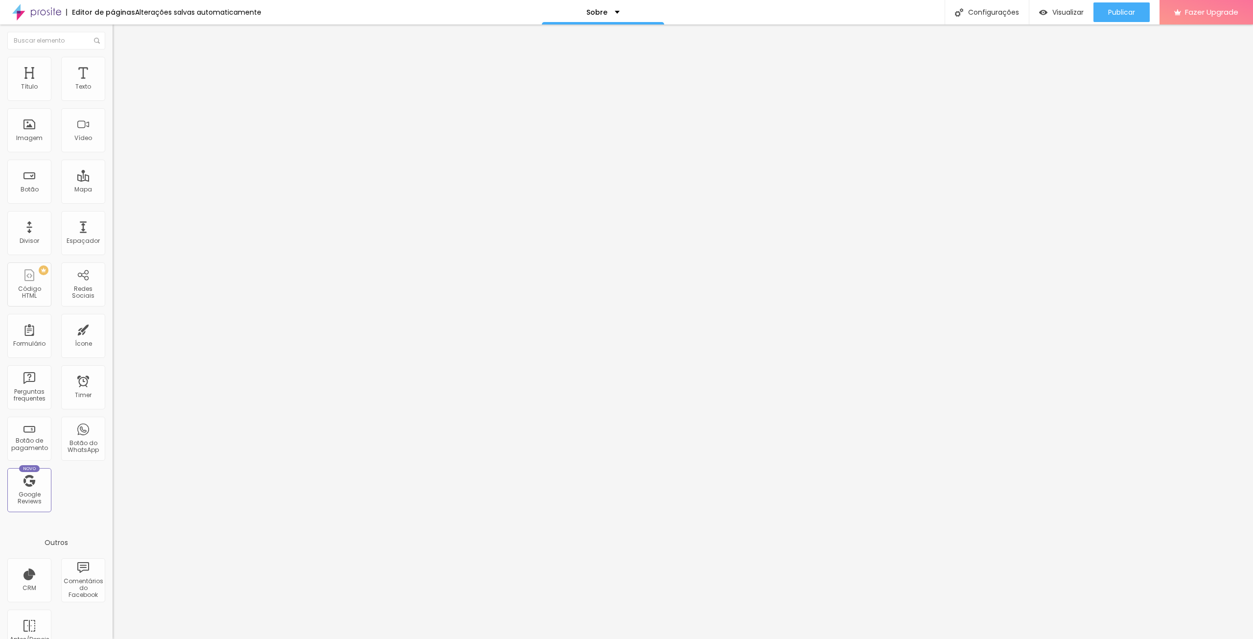
type input "100"
type input "96"
type input "24"
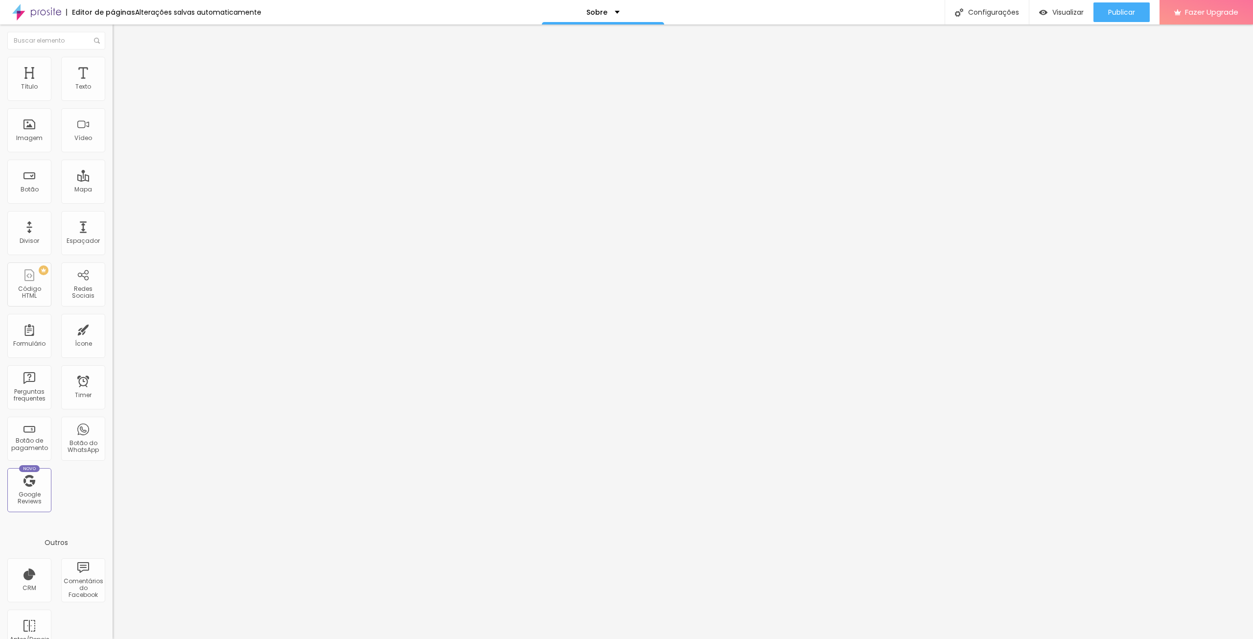
type input "5"
type input "0"
type input "3"
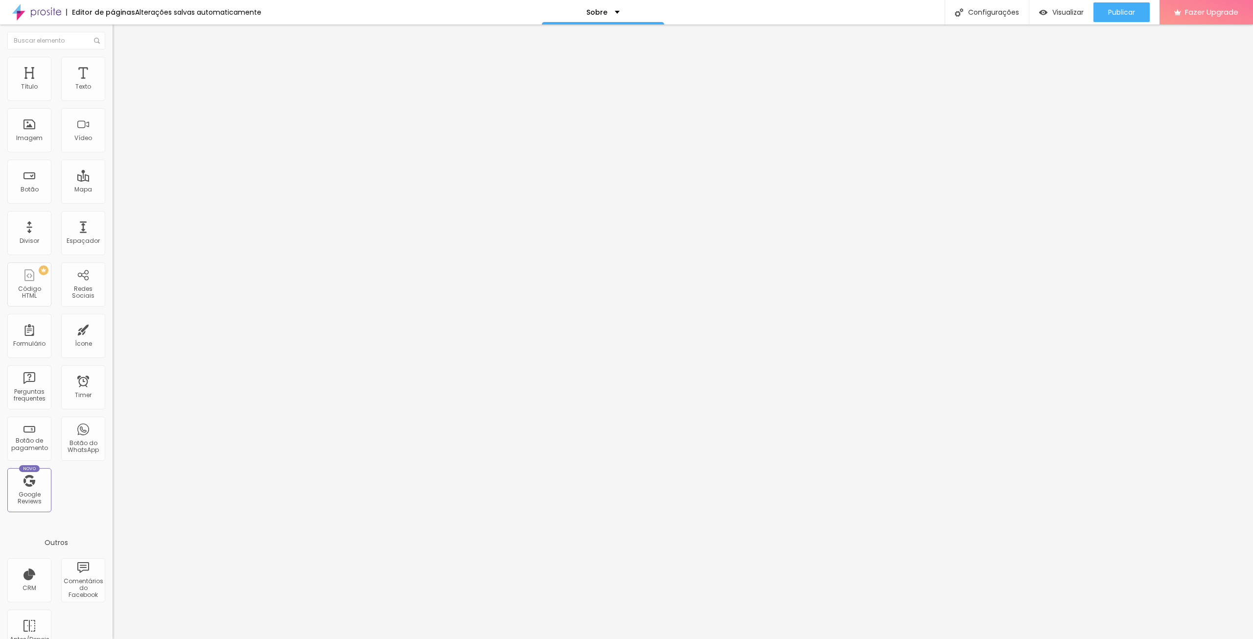
type input "3"
type input "19"
type input "35"
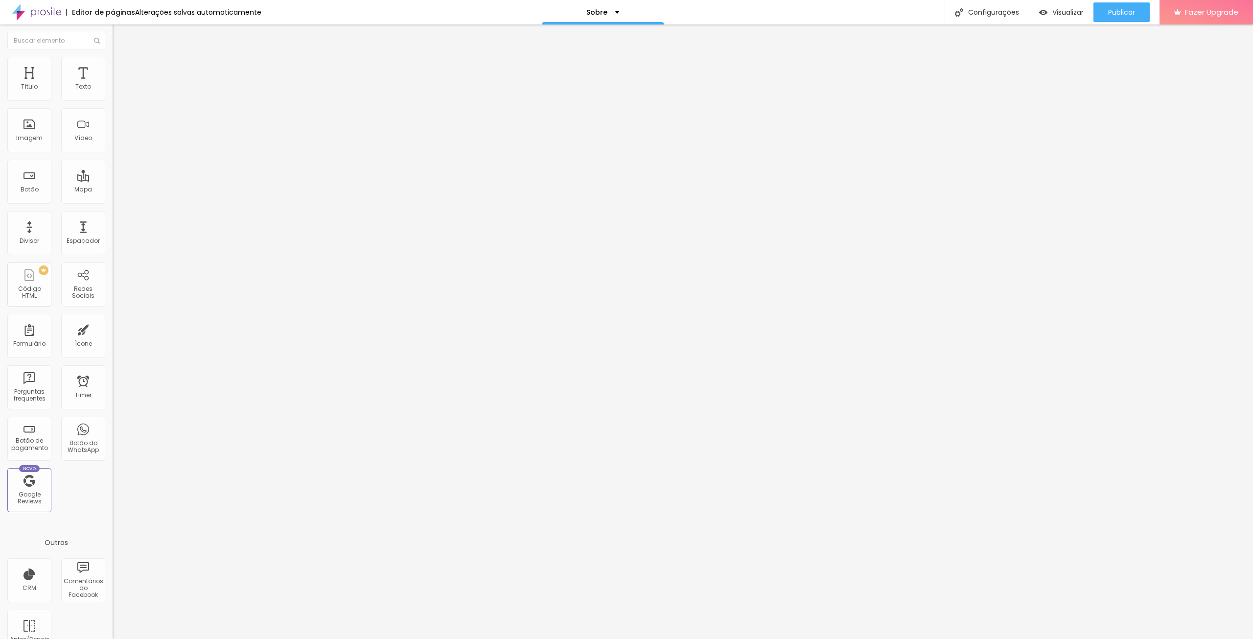
type input "50"
type input "69"
type input "100"
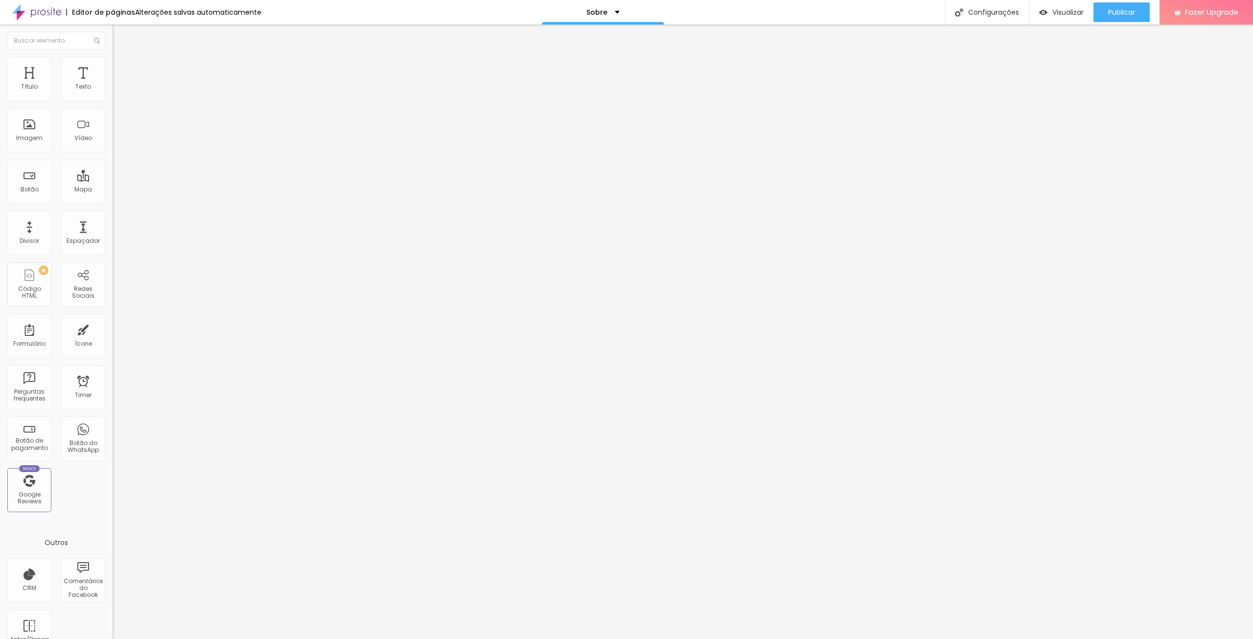
type input "100"
type input "77"
type input "52"
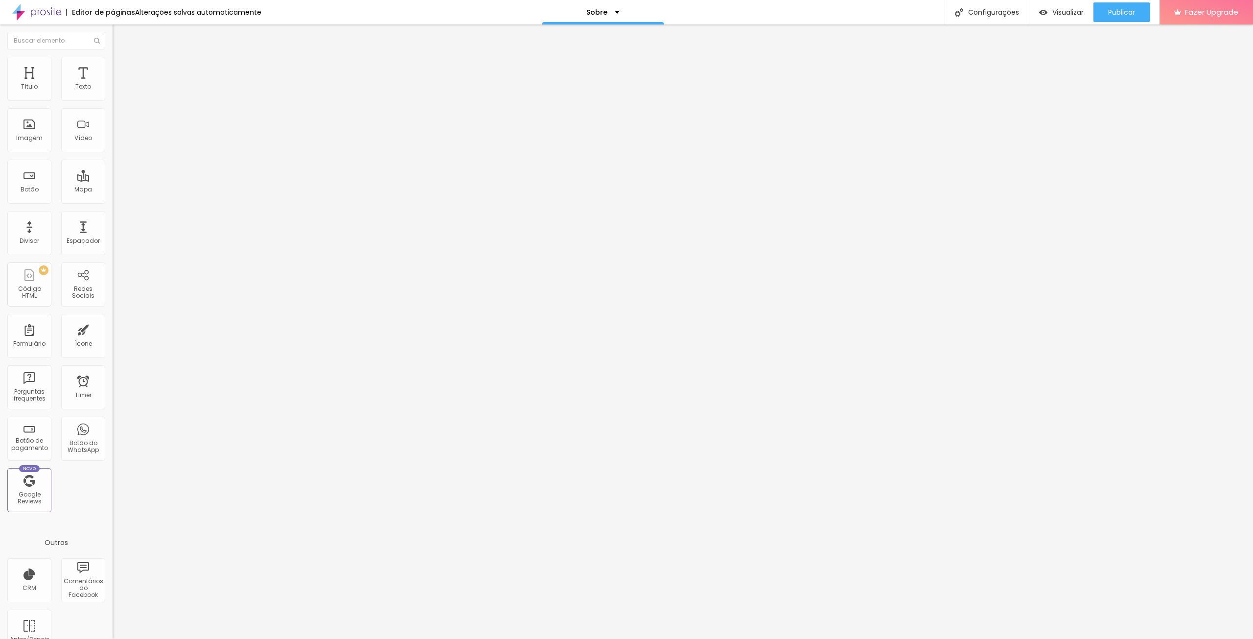
type input "5"
type input "0"
drag, startPoint x: 31, startPoint y: 95, endPoint x: 0, endPoint y: 126, distance: 43.6
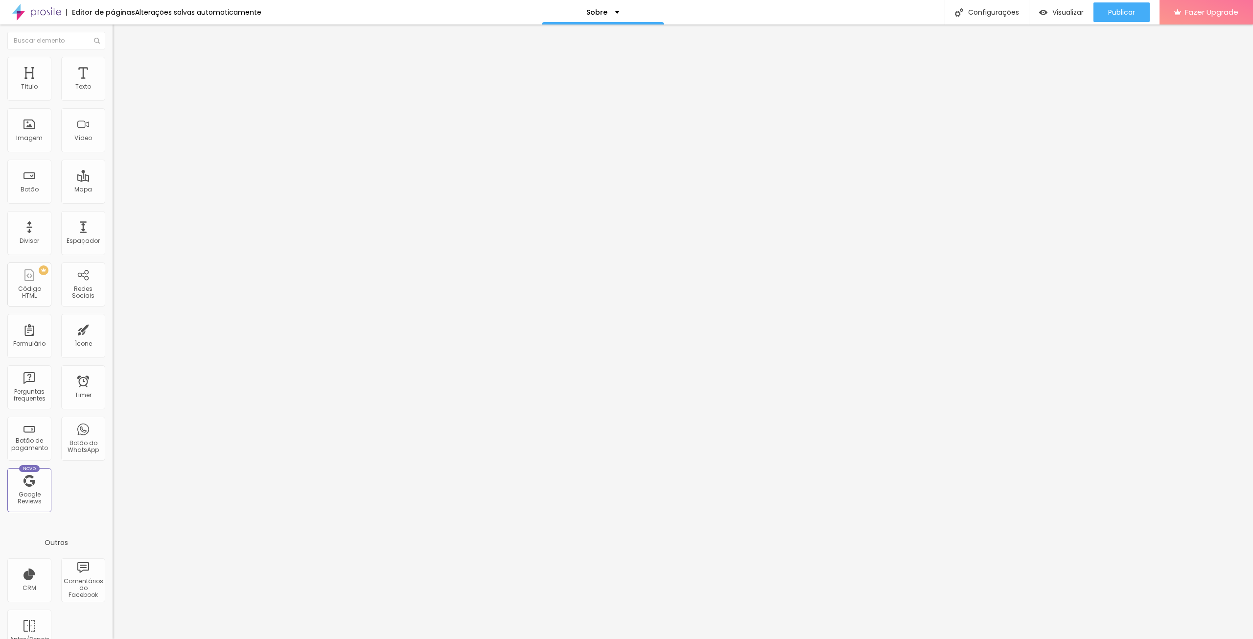
click at [113, 190] on input "range" at bounding box center [144, 194] width 63 height 8
